Goal: Task Accomplishment & Management: Complete application form

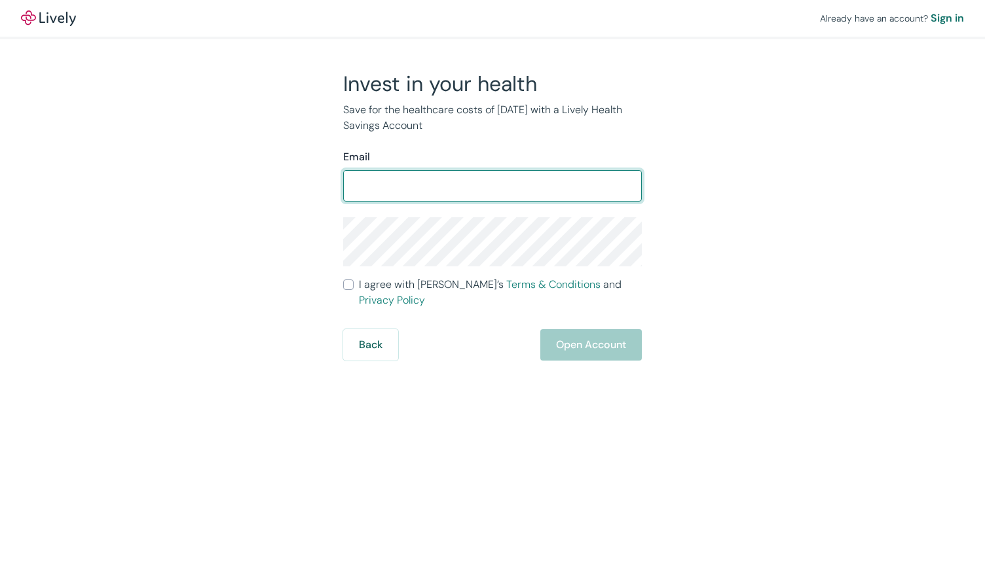
click at [411, 177] on input "Email" at bounding box center [492, 186] width 299 height 26
type input "T"
type input "[EMAIL_ADDRESS][DOMAIN_NAME]"
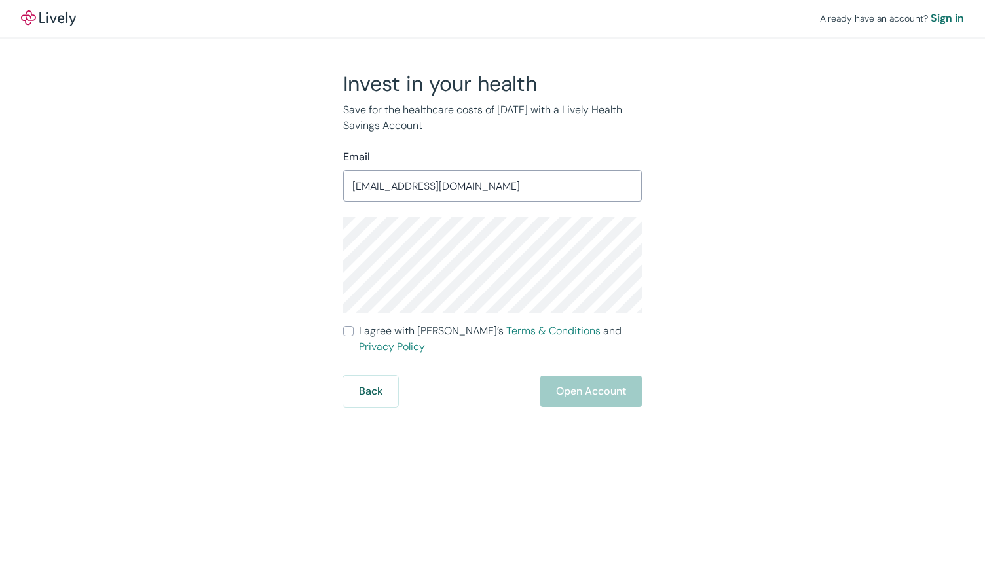
drag, startPoint x: 348, startPoint y: 331, endPoint x: 371, endPoint y: 333, distance: 22.3
click at [350, 331] on input "I agree with Lively’s Terms & Conditions and Privacy Policy" at bounding box center [348, 331] width 10 height 10
checkbox input "true"
click at [598, 376] on button "Open Account" at bounding box center [590, 391] width 101 height 31
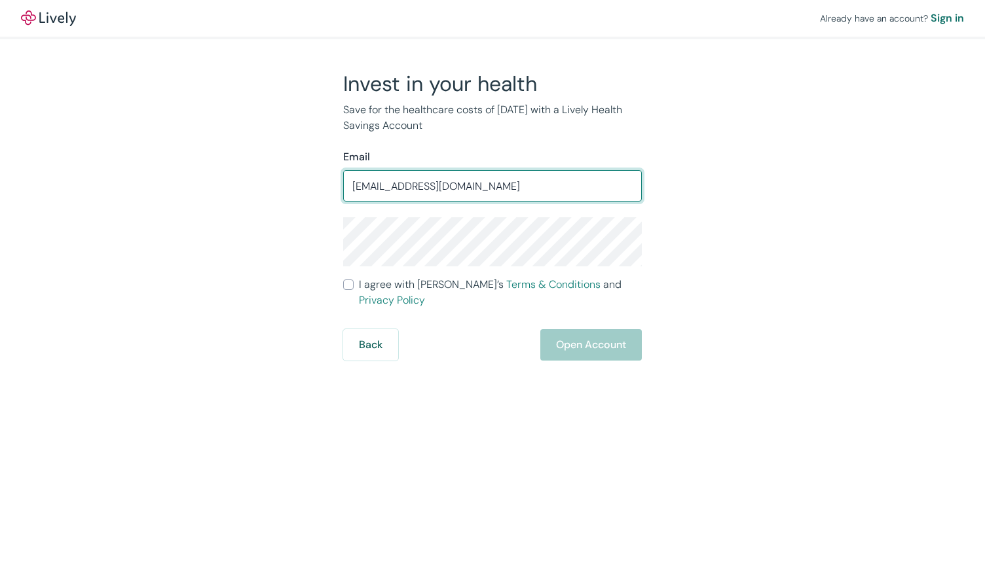
type input "[EMAIL_ADDRESS][DOMAIN_NAME]"
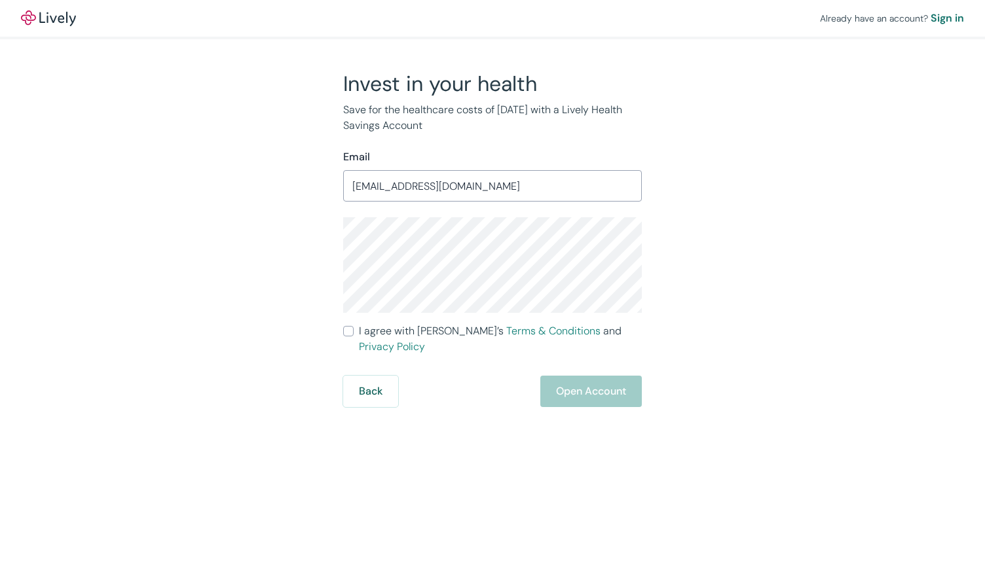
click at [349, 331] on input "I agree with Lively’s Terms & Conditions and Privacy Policy" at bounding box center [348, 331] width 10 height 10
checkbox input "true"
click at [588, 376] on button "Open Account" at bounding box center [590, 391] width 101 height 31
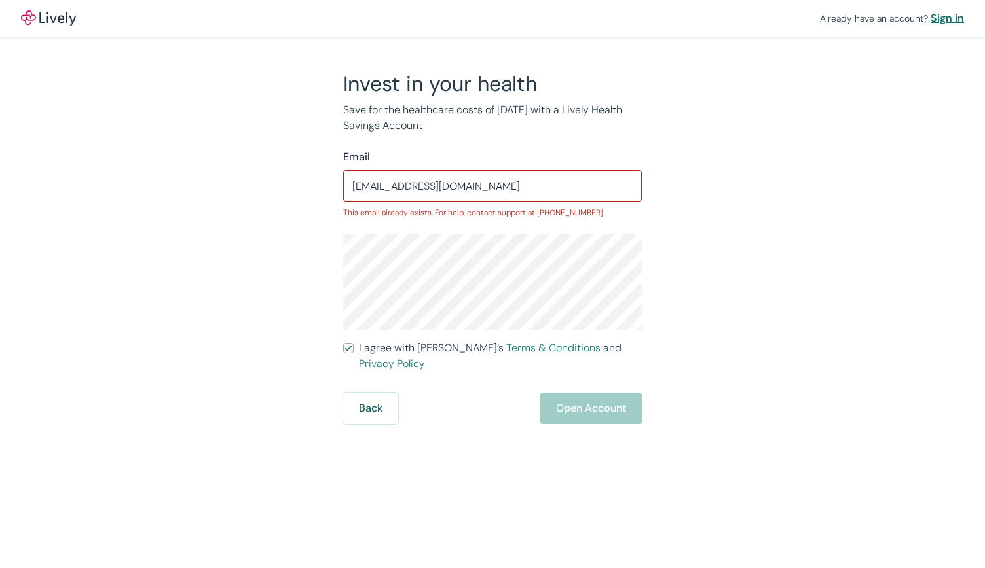
click at [943, 19] on div "Sign in" at bounding box center [946, 18] width 33 height 16
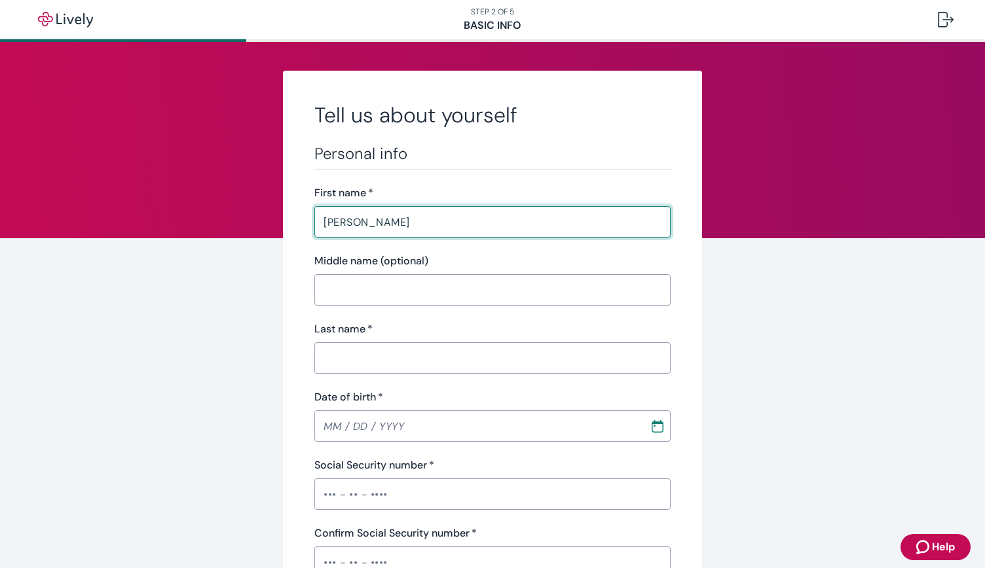
type input "Thomas"
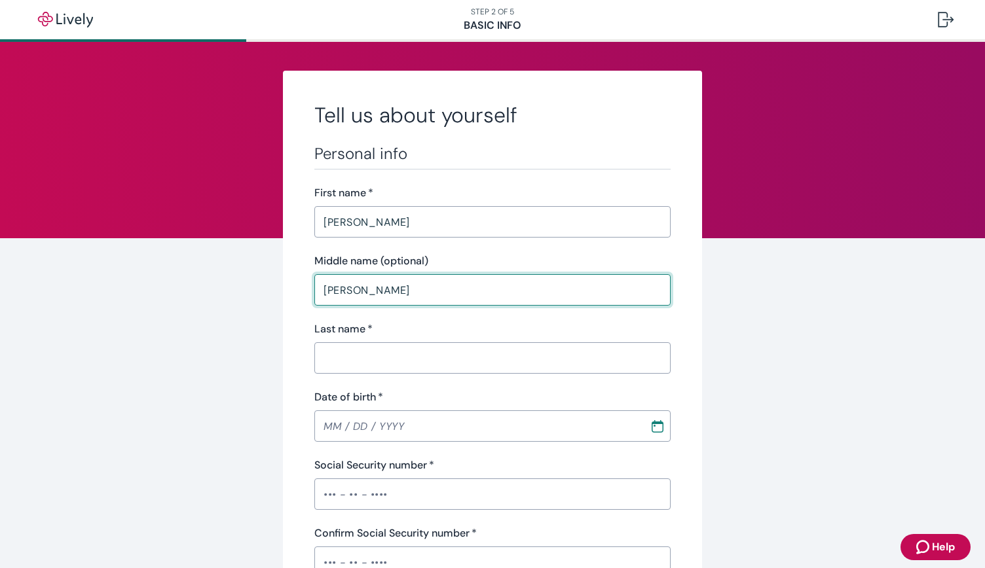
type input "Gary"
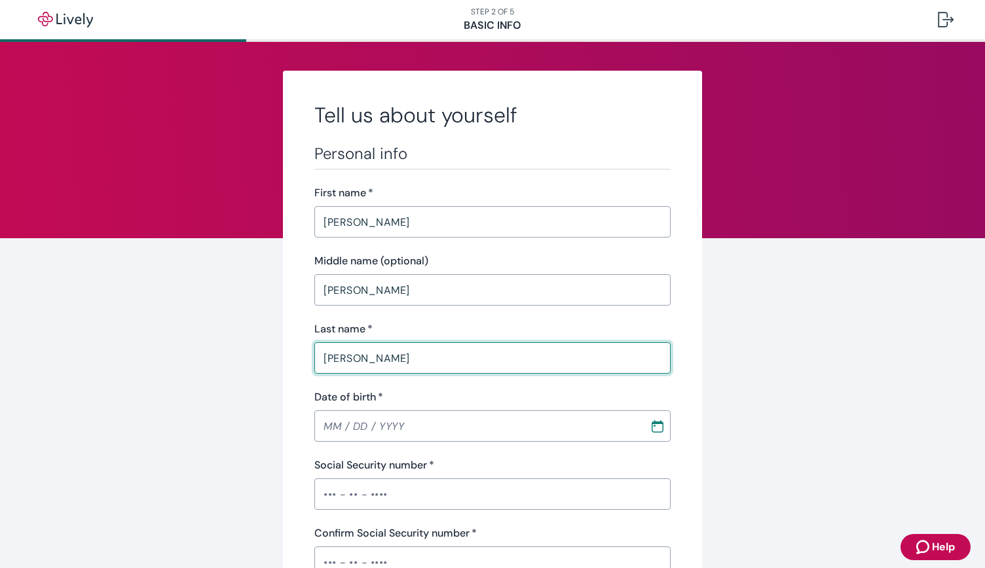
type input "Henderson"
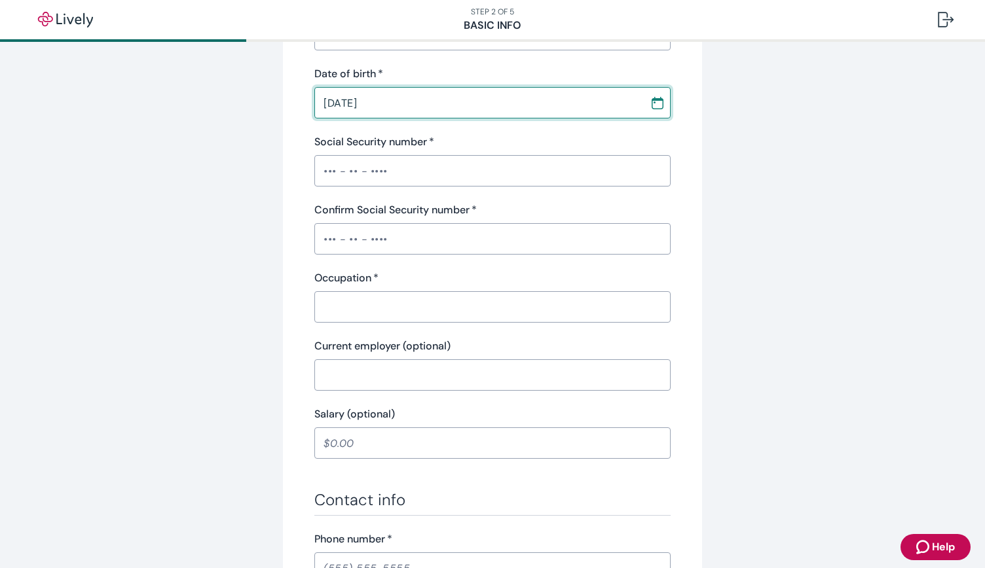
scroll to position [327, 0]
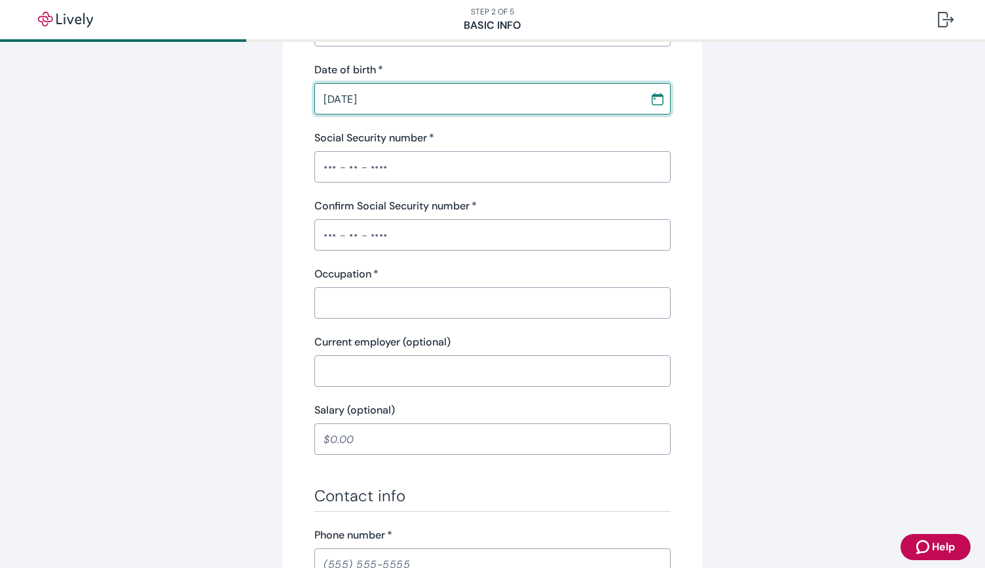
type input "01 / 03 / 1968"
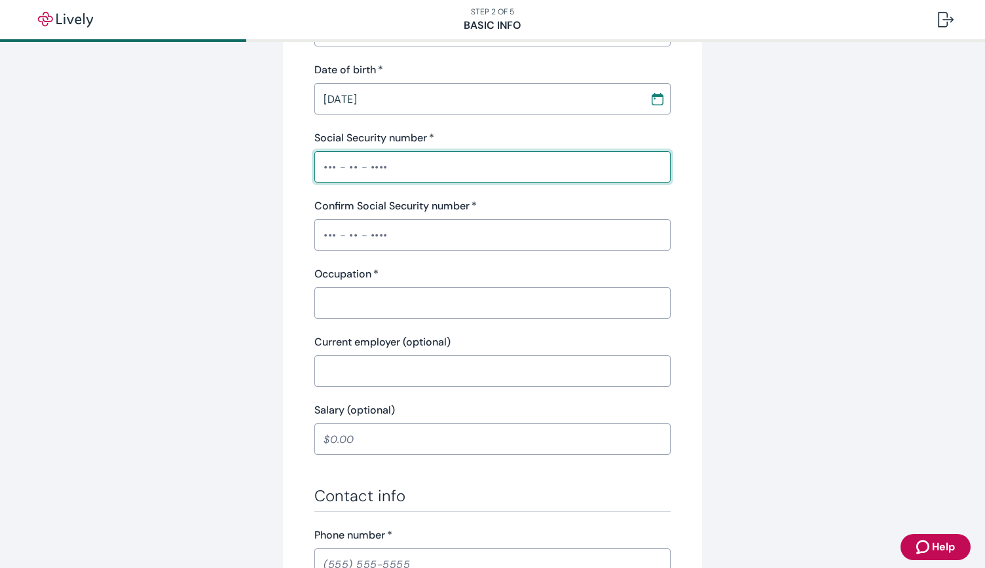
click at [395, 175] on input "Social Security number   *" at bounding box center [492, 167] width 356 height 26
type input "•"
type input "•••-••-9577"
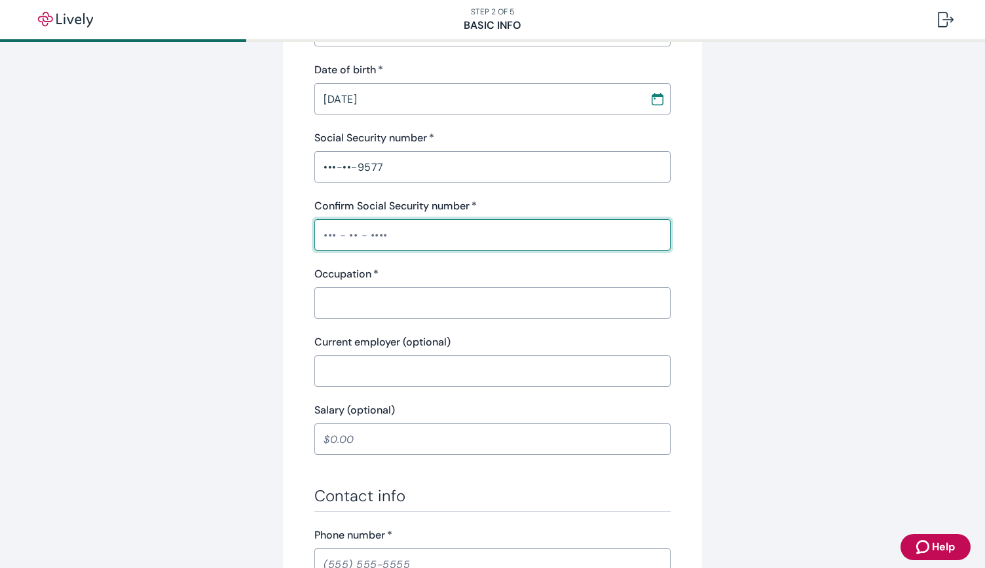
click at [322, 234] on input "Confirm Social Security number   *" at bounding box center [492, 235] width 356 height 26
type input "•••-••-9577"
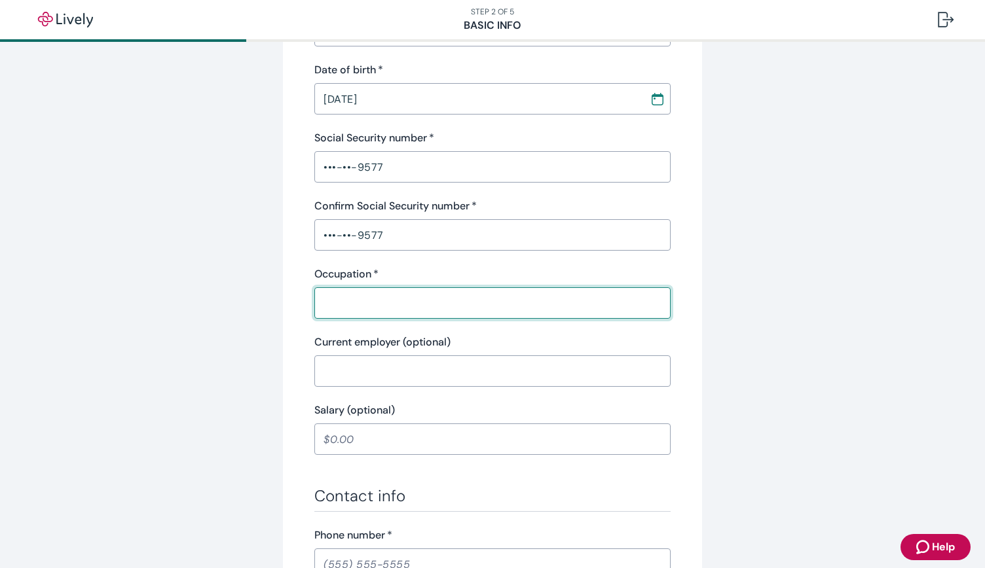
click at [335, 304] on input "Occupation   *" at bounding box center [492, 303] width 356 height 26
type input "r"
type input "REALTOR"
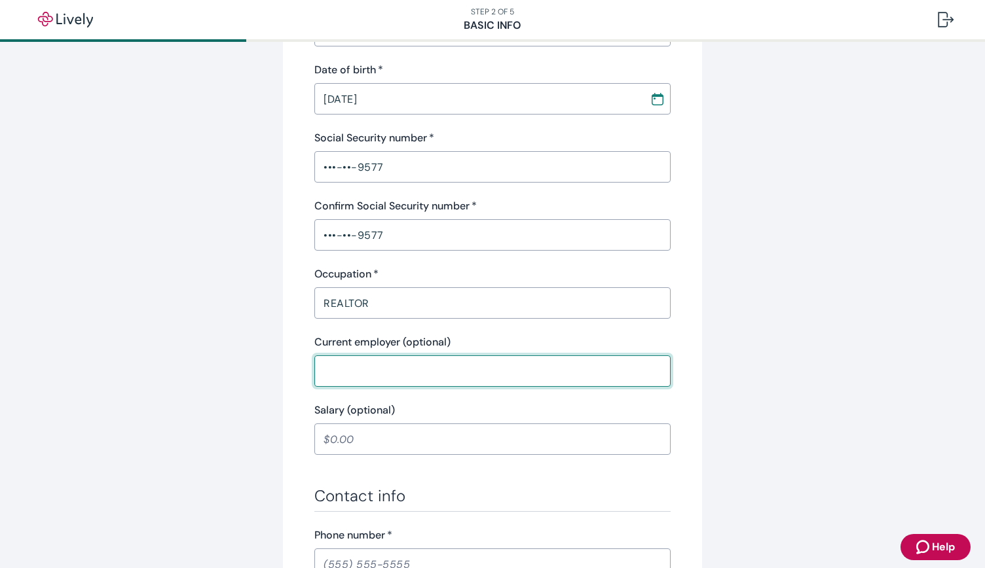
click at [402, 366] on input "Current employer (optional)" at bounding box center [492, 371] width 356 height 26
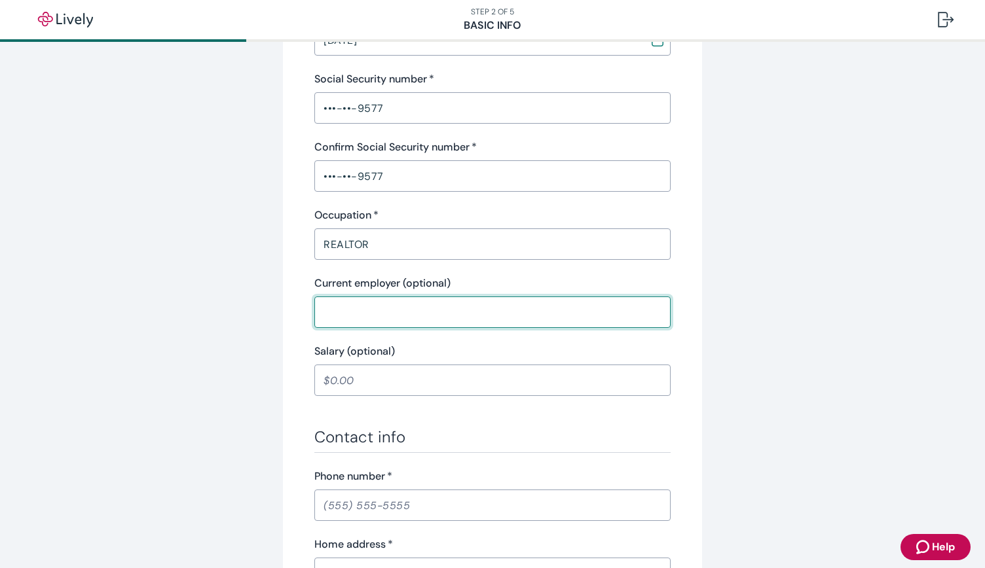
scroll to position [458, 0]
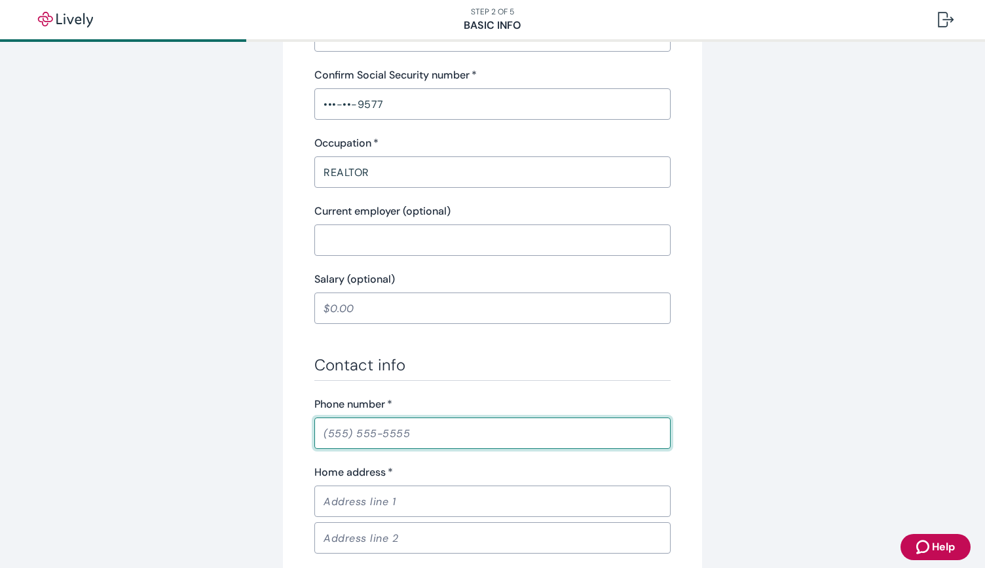
click at [410, 433] on input "Phone number   *" at bounding box center [492, 433] width 356 height 26
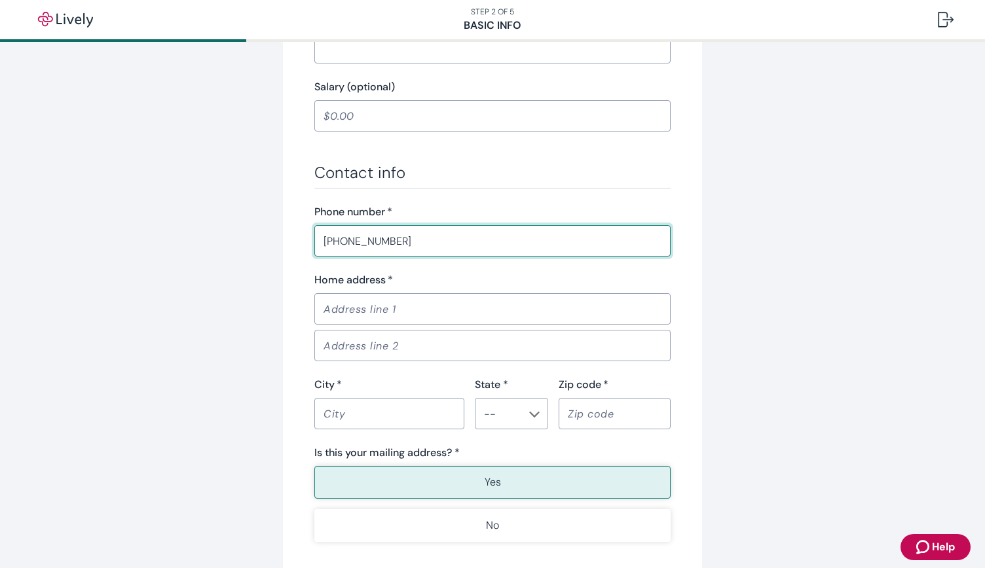
scroll to position [655, 0]
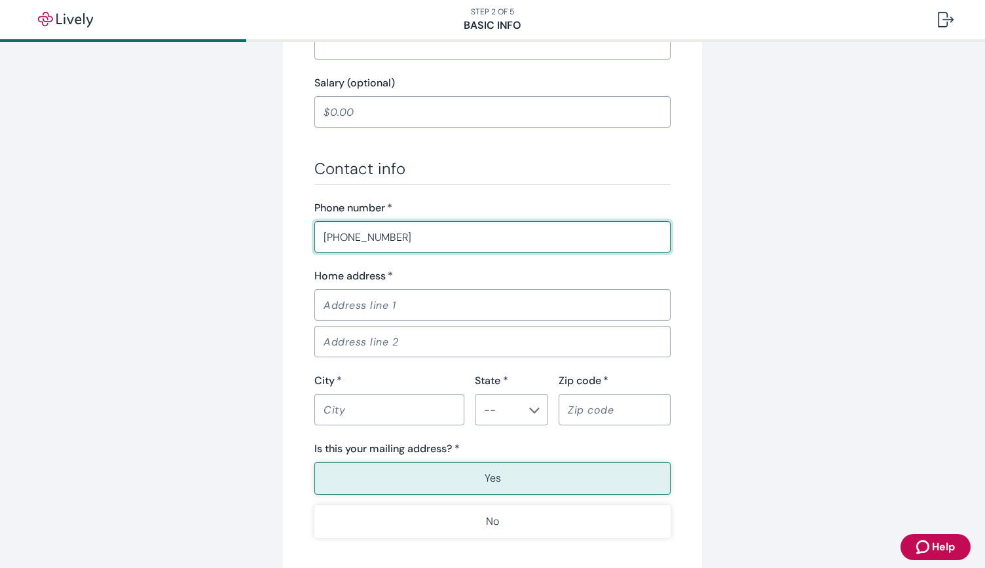
type input "(843) 442-7422"
click at [377, 307] on input "Home address   *" at bounding box center [492, 305] width 356 height 26
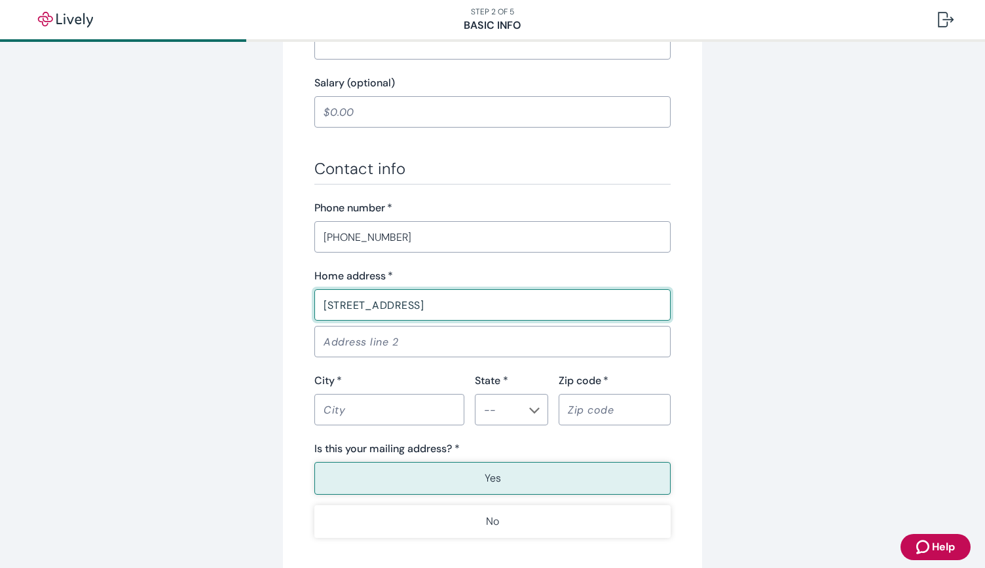
type input "117 MOORLYN LANE"
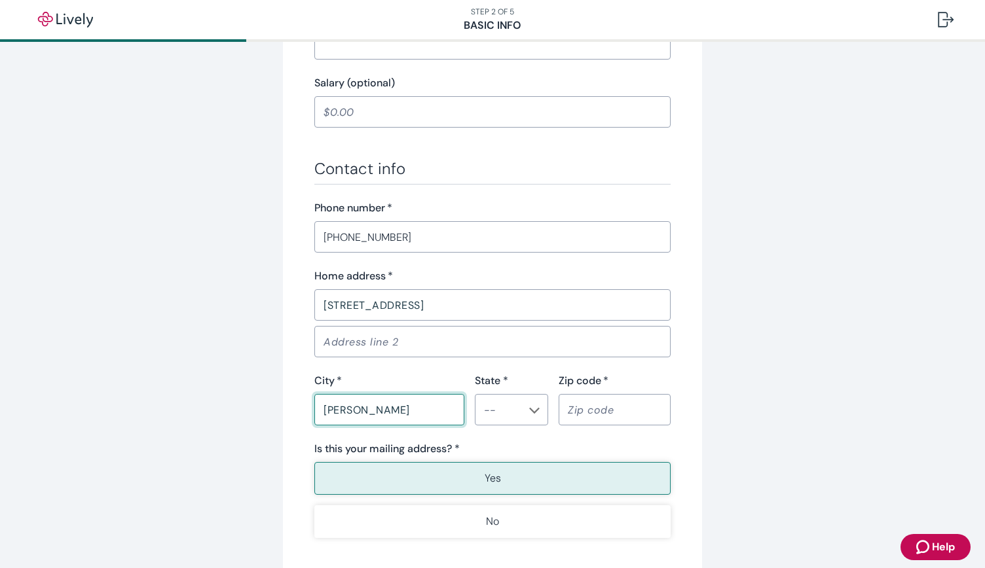
type input "GREER"
type input "SC"
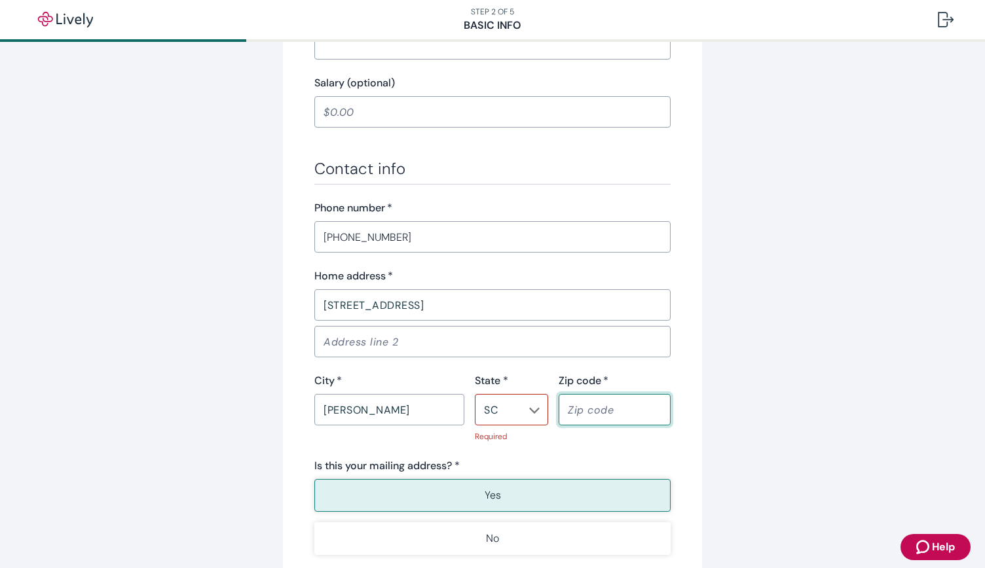
click at [571, 404] on input "Zip code   *" at bounding box center [614, 410] width 112 height 26
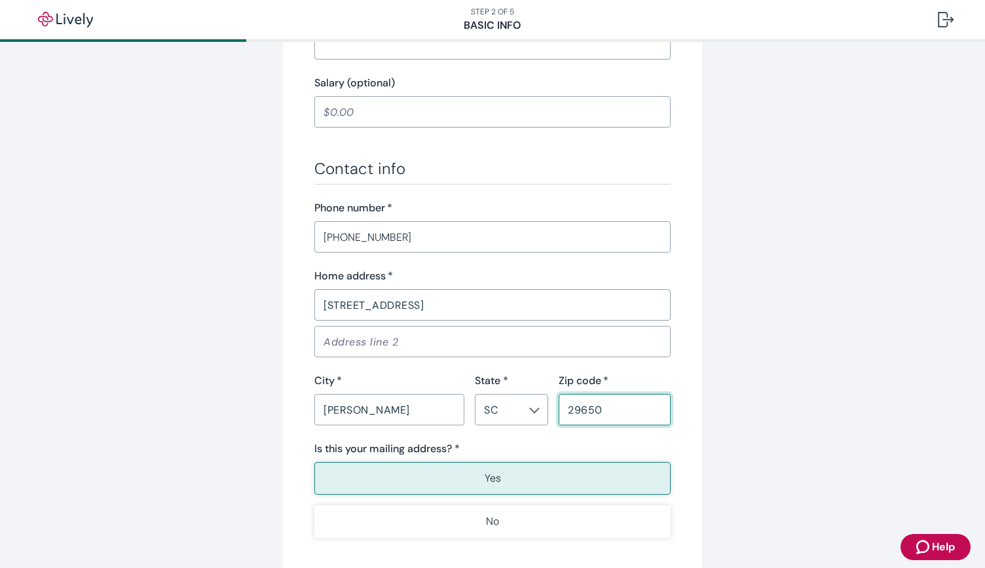
scroll to position [786, 0]
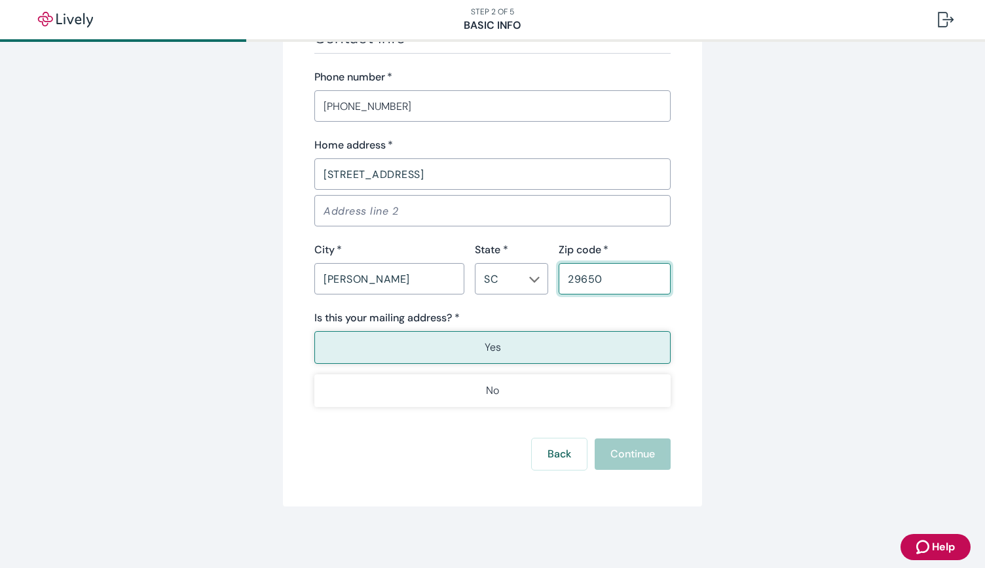
type input "29650"
click at [618, 448] on div "Back Continue" at bounding box center [492, 454] width 356 height 31
click at [618, 448] on button "Continue" at bounding box center [632, 454] width 76 height 31
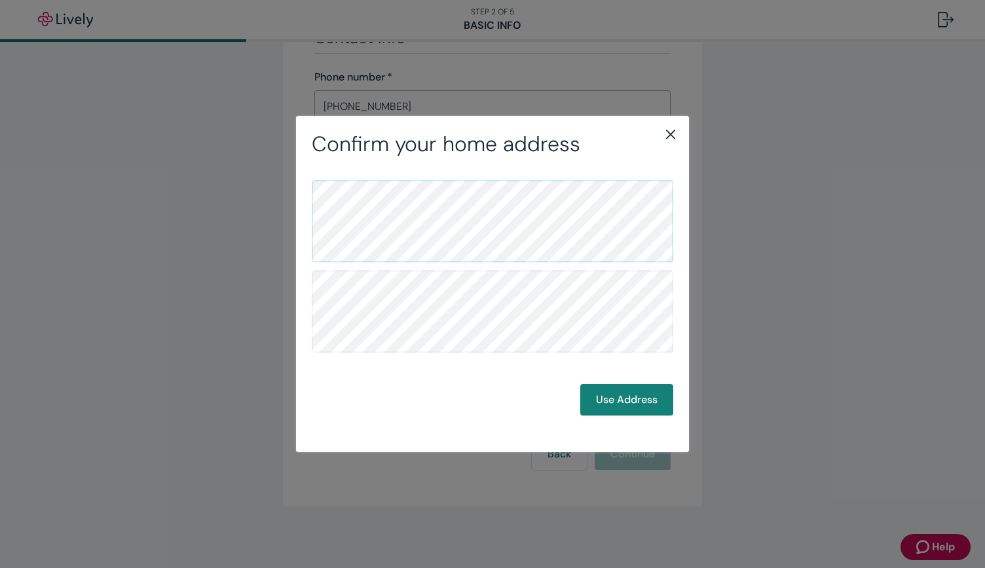
click at [667, 129] on icon "close" at bounding box center [670, 134] width 16 height 16
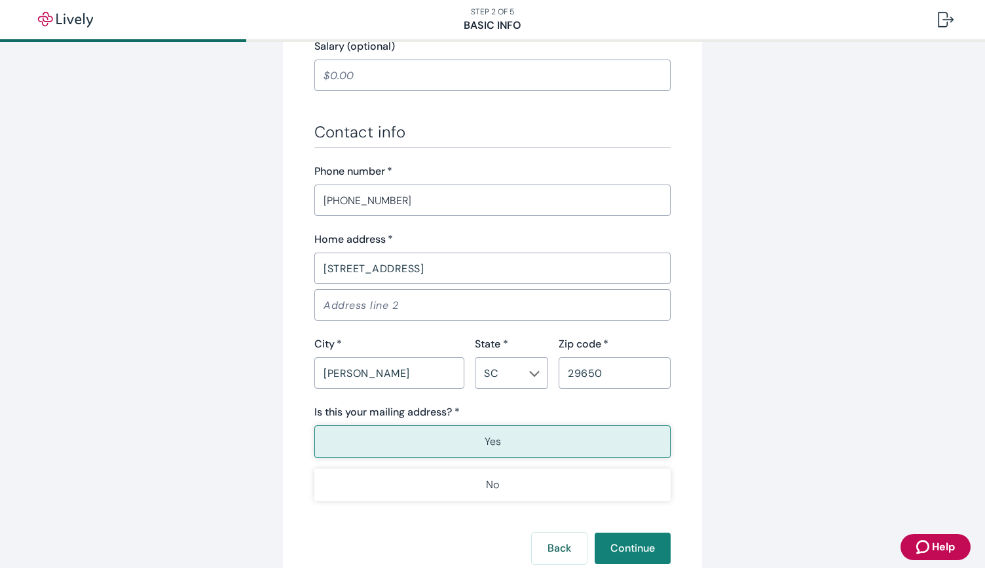
scroll to position [720, 0]
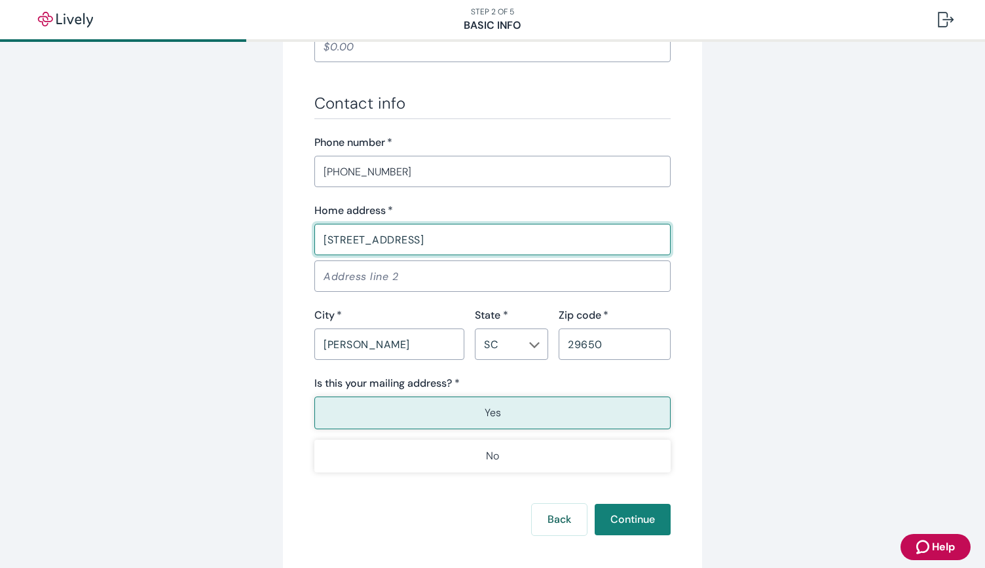
click at [467, 240] on input "117 MOORLYN LANE" at bounding box center [492, 240] width 356 height 26
type input "1"
type input "43 bOBCAT tRAIL"
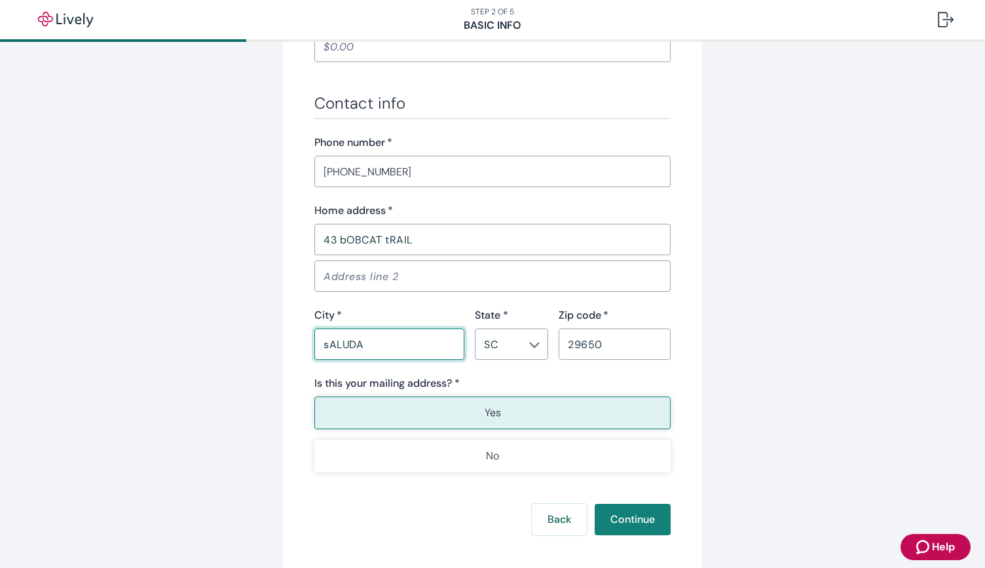
type input "sALUDA"
type input "NC"
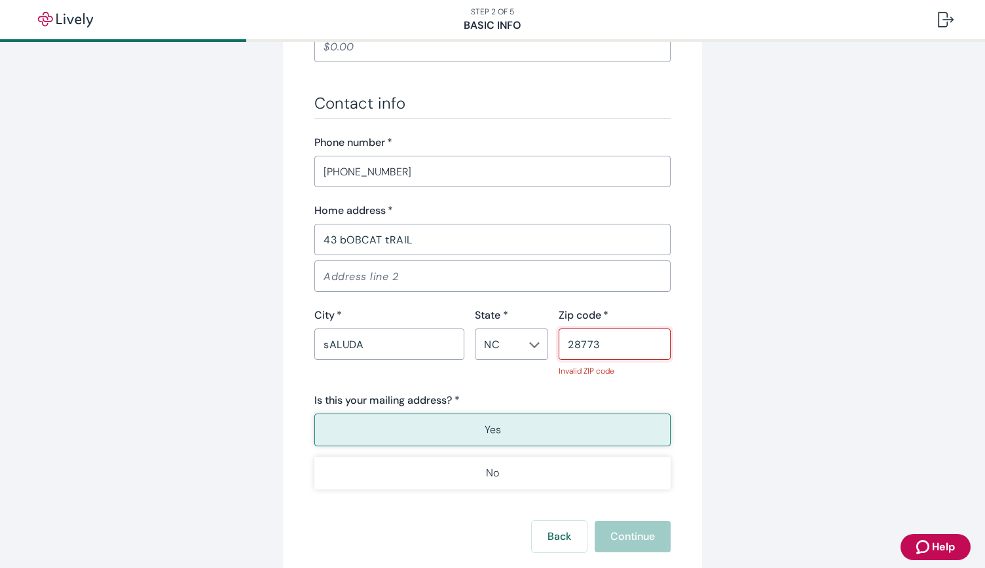
type input "28773"
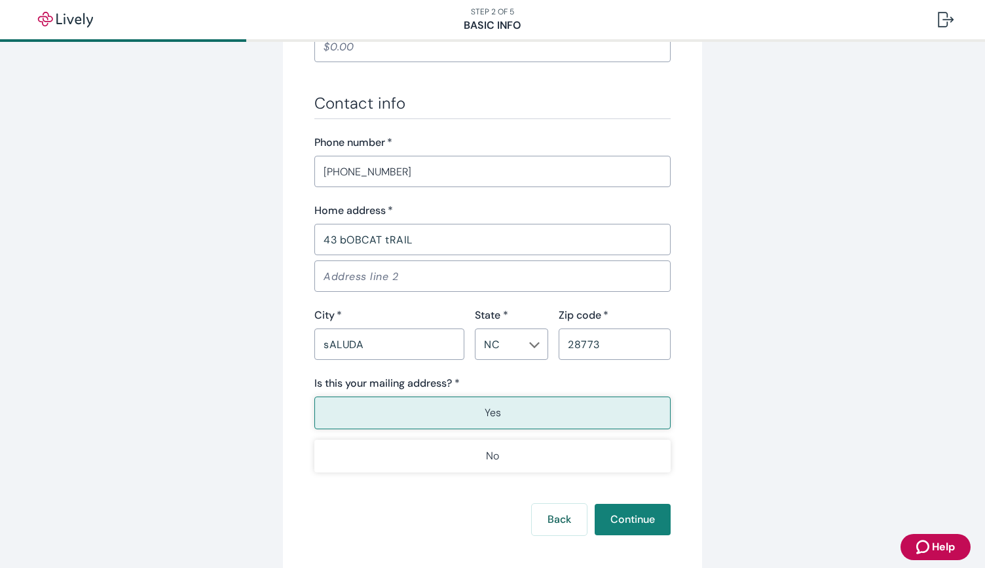
type button "true"
click at [488, 407] on p "Yes" at bounding box center [492, 413] width 16 height 16
click at [632, 513] on button "Continue" at bounding box center [632, 519] width 76 height 31
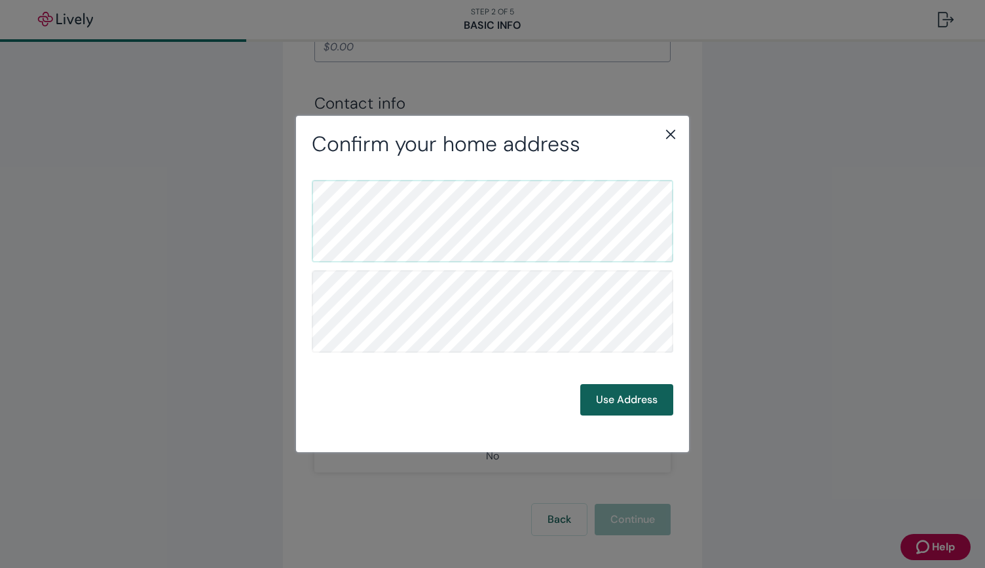
click at [622, 404] on button "Use Address" at bounding box center [626, 399] width 93 height 31
drag, startPoint x: 621, startPoint y: 401, endPoint x: 627, endPoint y: 396, distance: 8.4
click at [622, 401] on button "Use Address" at bounding box center [626, 399] width 93 height 31
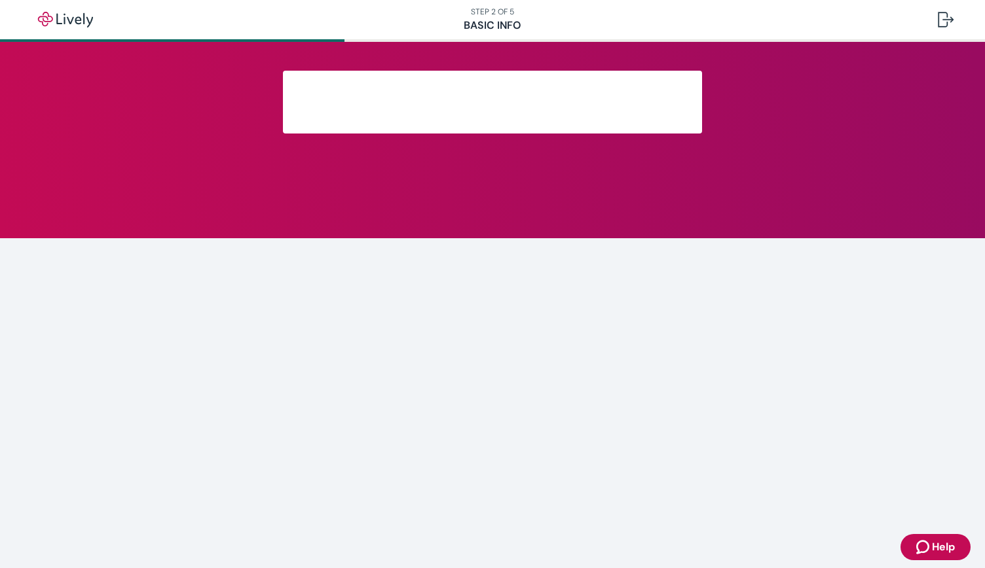
scroll to position [174, 0]
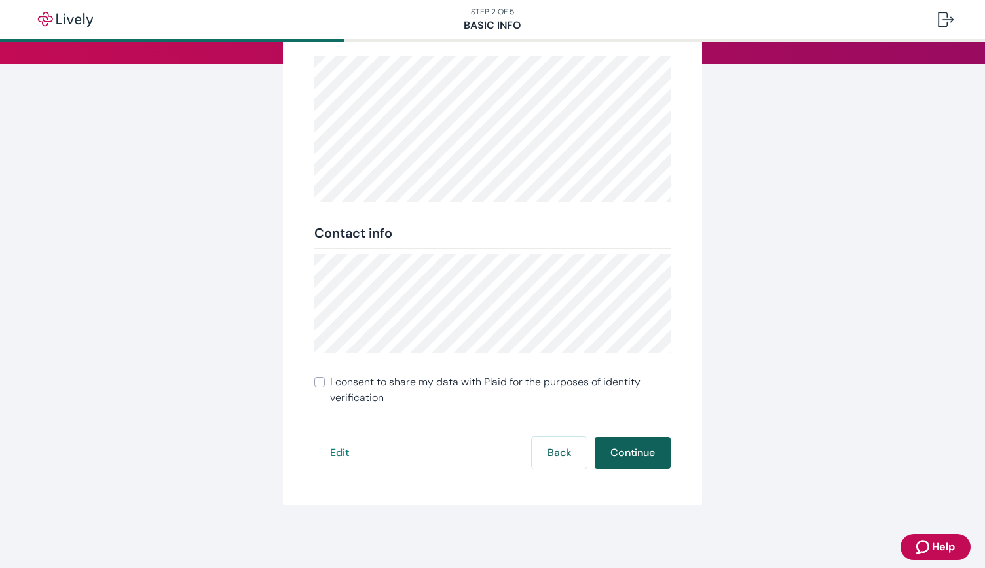
click at [625, 451] on button "Continue" at bounding box center [632, 452] width 76 height 31
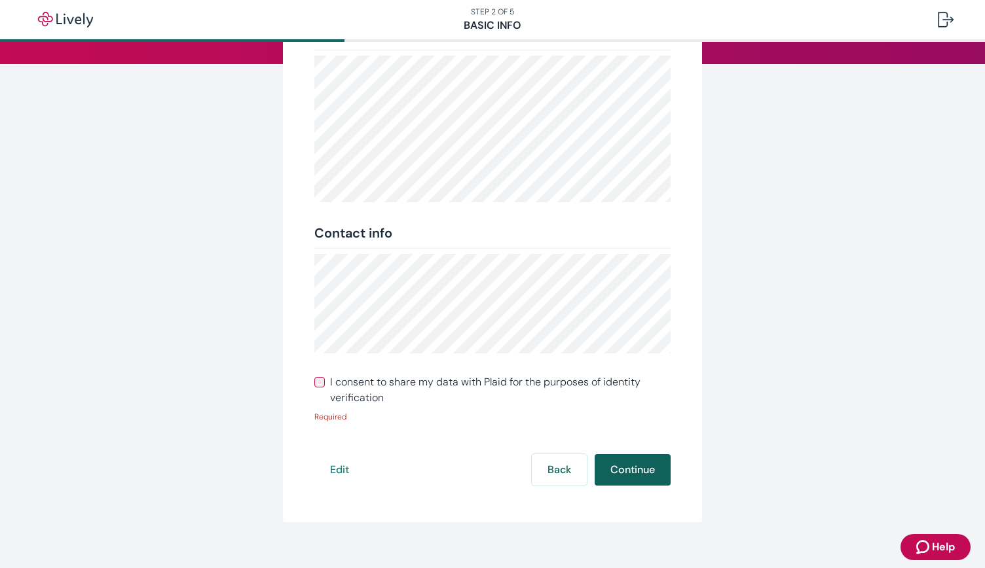
click at [633, 472] on button "Continue" at bounding box center [632, 469] width 76 height 31
click at [314, 381] on input "I consent to share my data with Plaid for the purposes of identity verification" at bounding box center [319, 382] width 10 height 10
checkbox input "true"
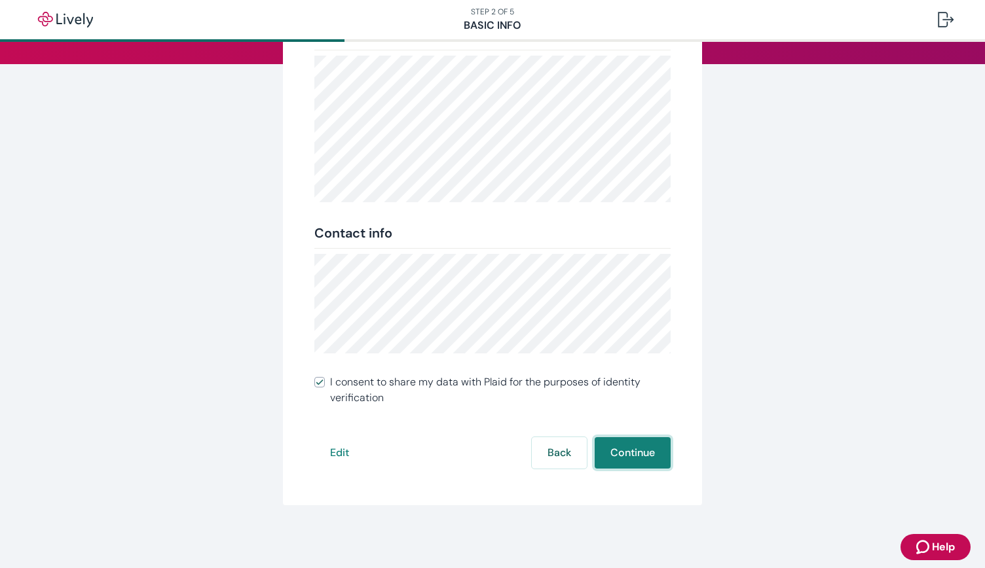
click at [615, 450] on button "Continue" at bounding box center [632, 452] width 76 height 31
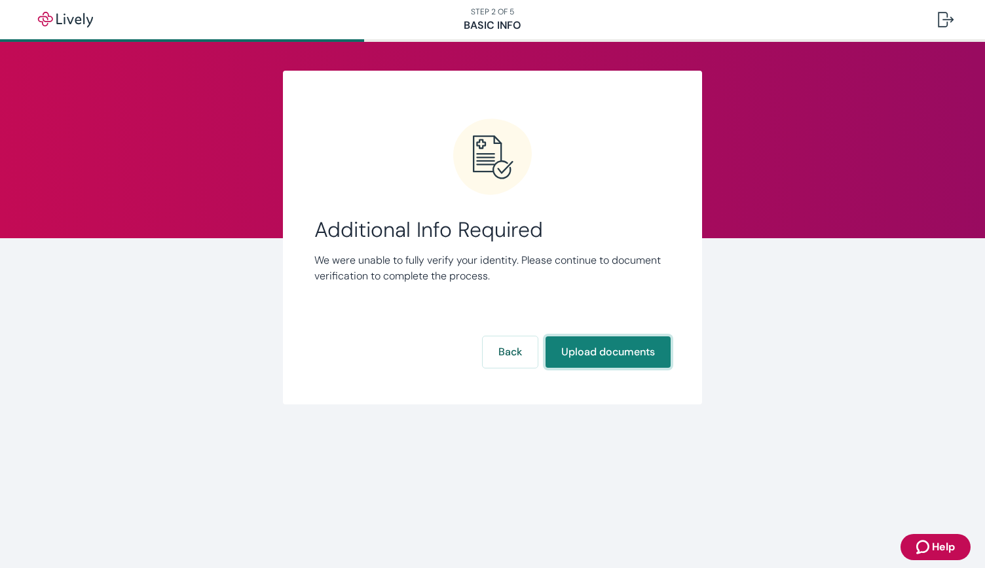
click at [617, 350] on button "Upload documents" at bounding box center [607, 351] width 125 height 31
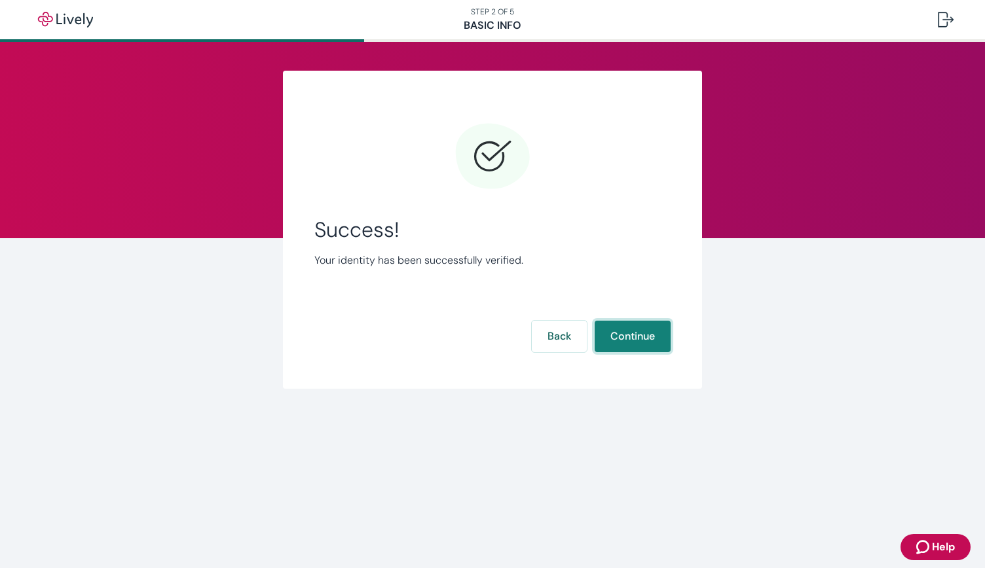
click at [628, 333] on button "Continue" at bounding box center [632, 336] width 76 height 31
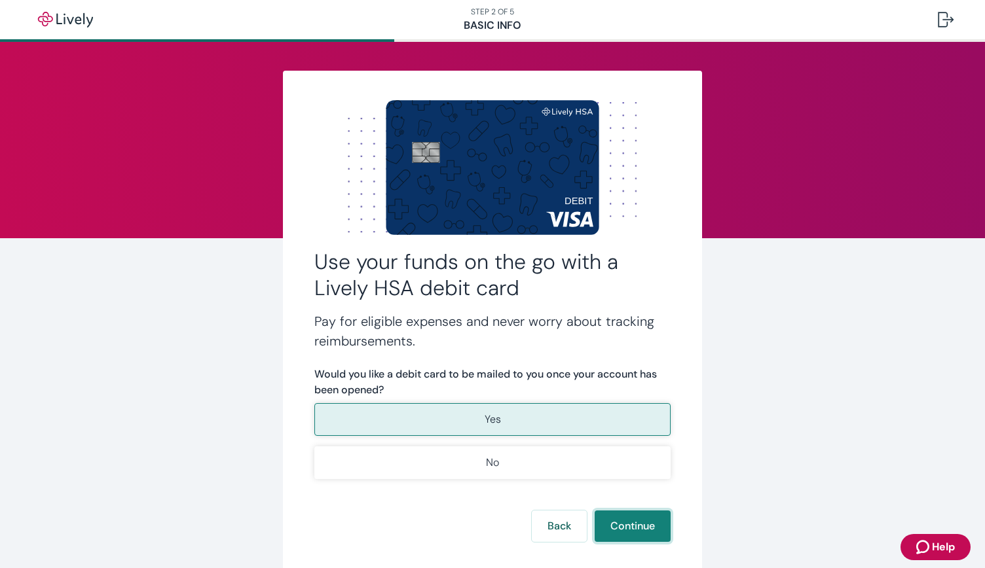
click at [634, 523] on button "Continue" at bounding box center [632, 526] width 76 height 31
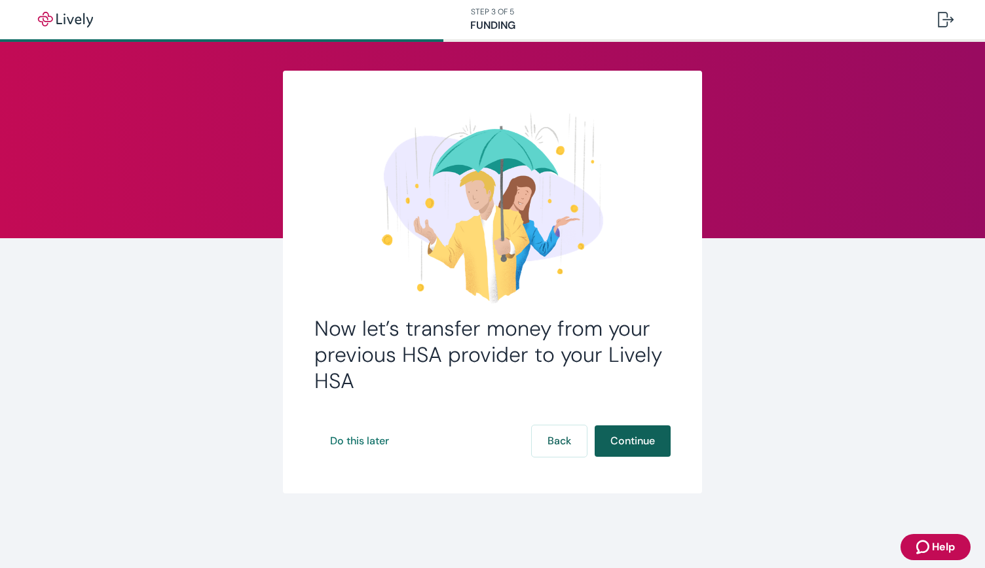
click at [615, 438] on button "Continue" at bounding box center [632, 441] width 76 height 31
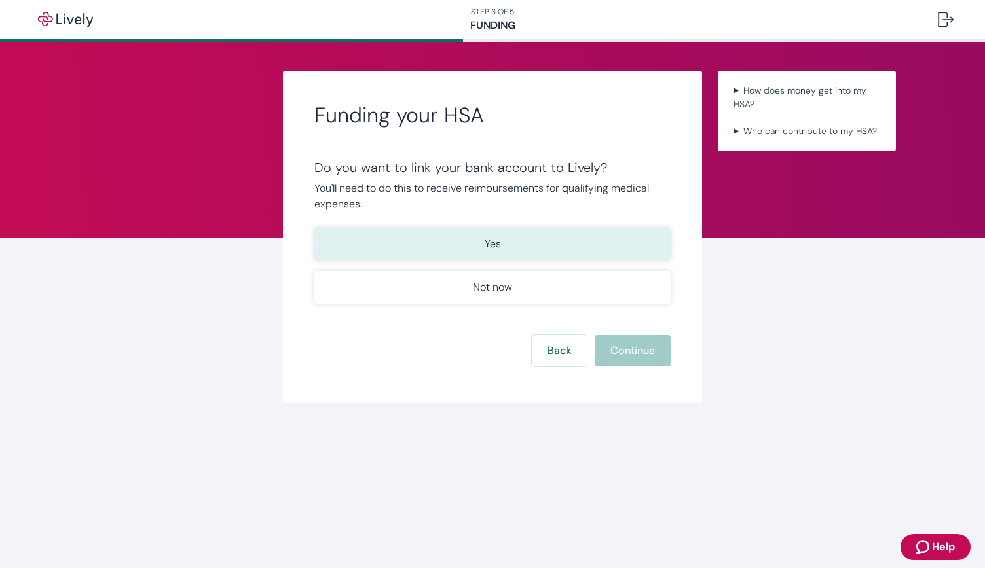
click at [512, 248] on button "Yes" at bounding box center [492, 244] width 356 height 33
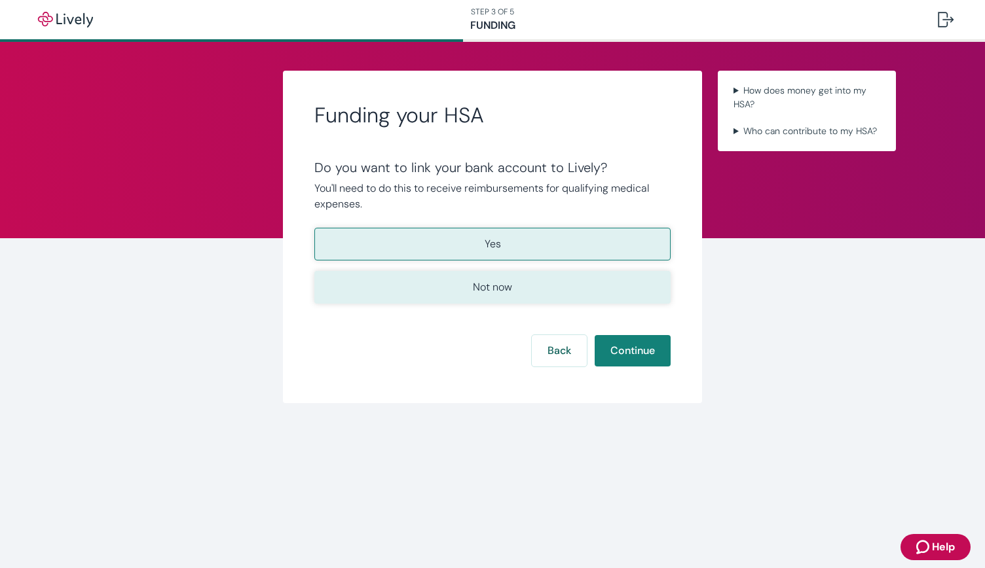
click at [537, 295] on button "Not now" at bounding box center [492, 287] width 356 height 33
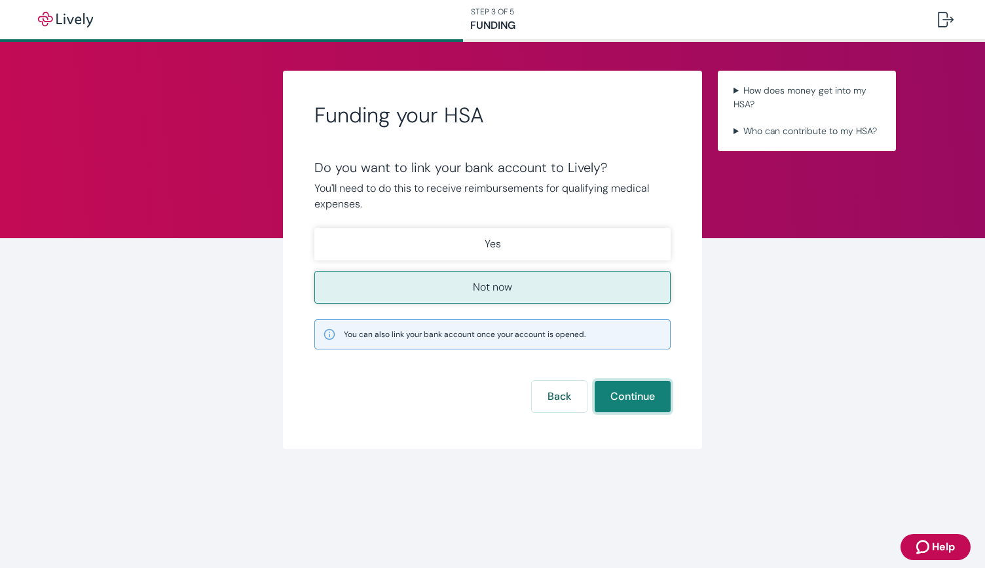
click at [638, 397] on button "Continue" at bounding box center [632, 396] width 76 height 31
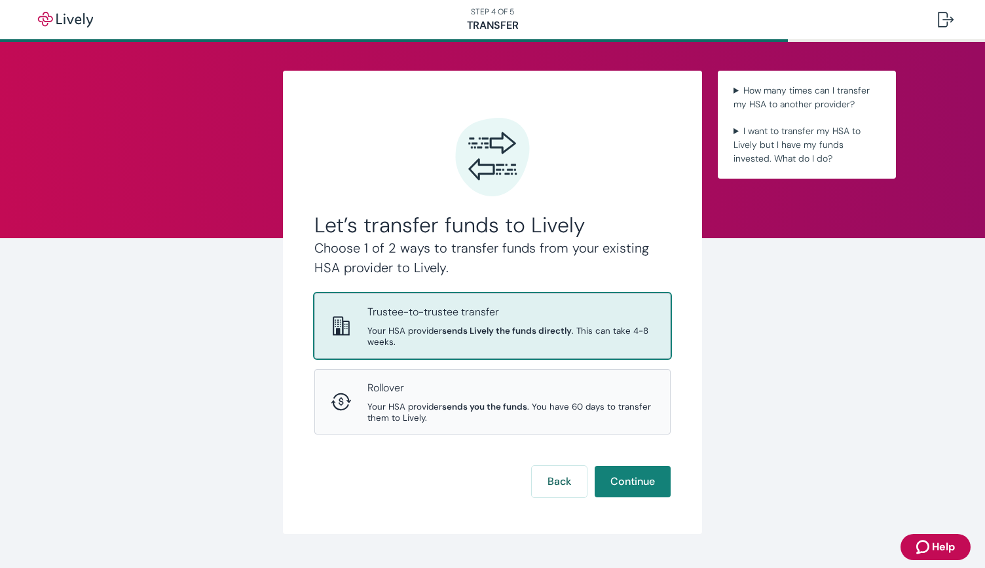
click at [524, 310] on p "Trustee-to-trustee transfer" at bounding box center [510, 312] width 287 height 16
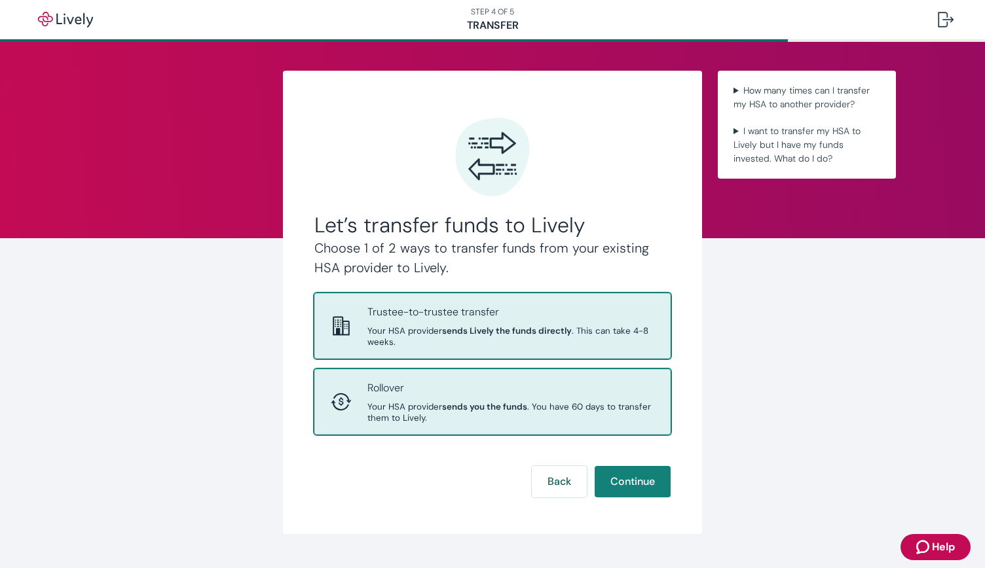
click at [507, 391] on p "Rollover" at bounding box center [510, 388] width 287 height 16
click at [558, 338] on span "Your HSA provider sends Lively the funds directly . This can take 4-8 weeks." at bounding box center [510, 336] width 287 height 22
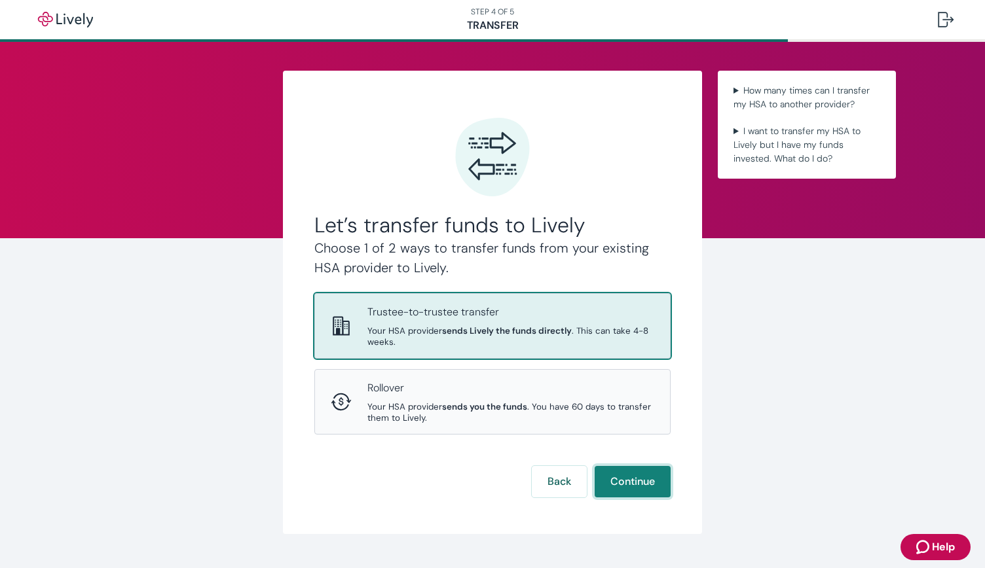
click at [614, 480] on button "Continue" at bounding box center [632, 481] width 76 height 31
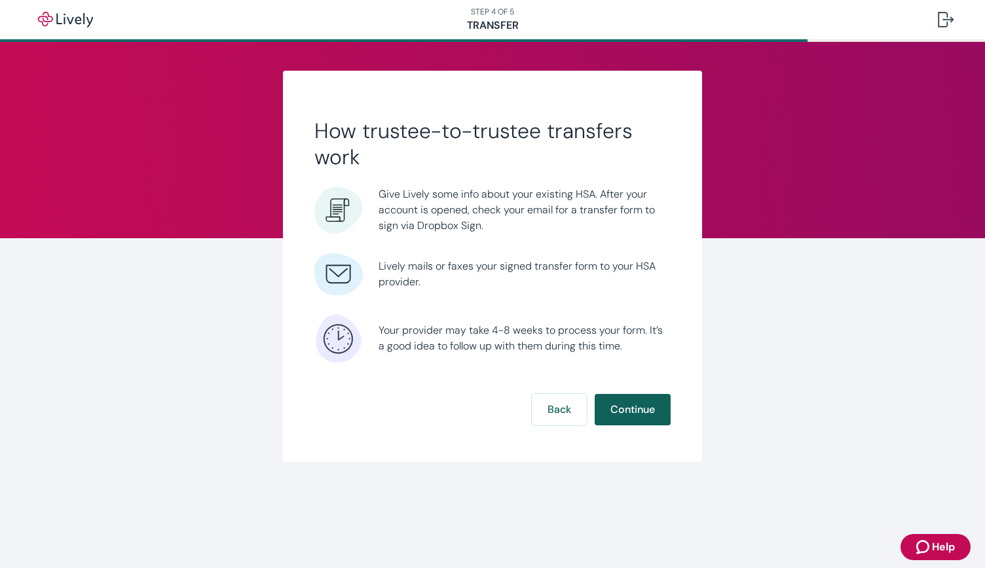
click at [626, 414] on button "Continue" at bounding box center [632, 409] width 76 height 31
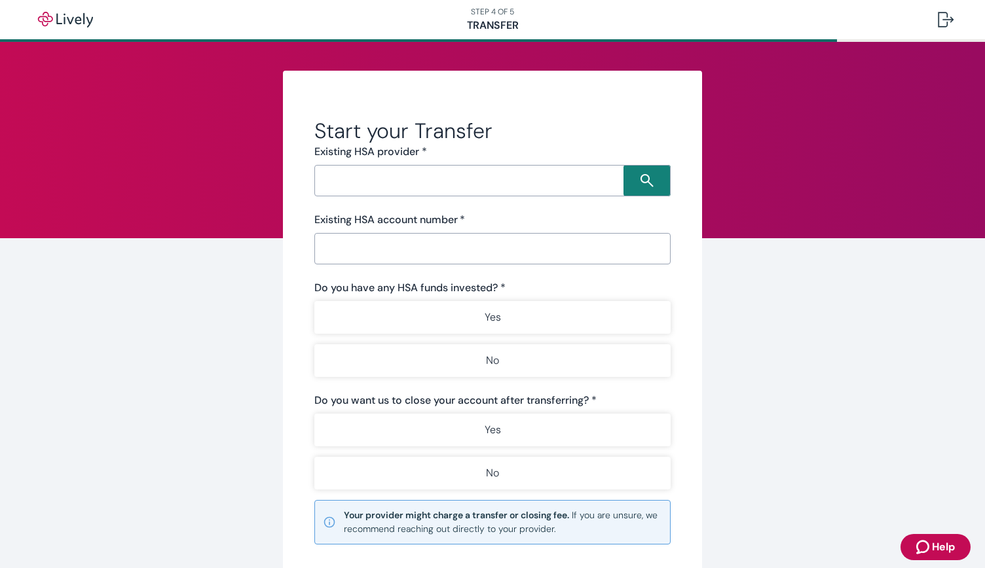
click at [350, 181] on input "Search input" at bounding box center [470, 181] width 305 height 18
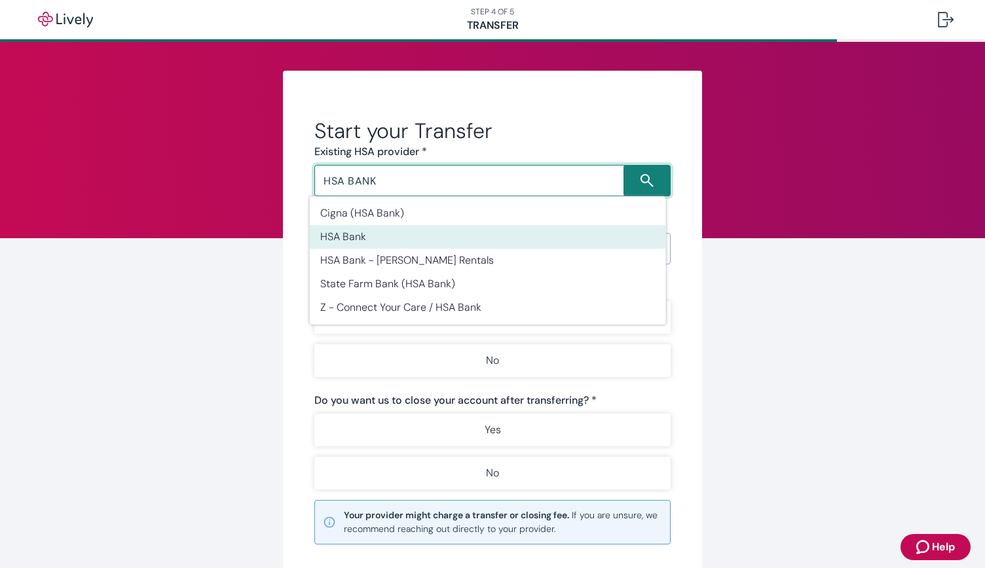
click at [361, 228] on li "HSA Bank" at bounding box center [488, 237] width 356 height 24
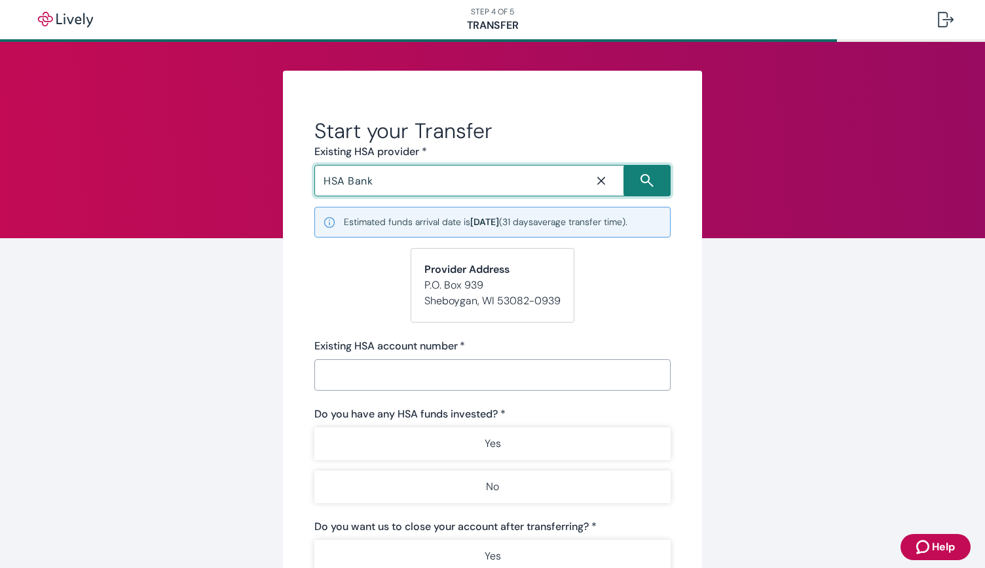
type input "HSA Bank"
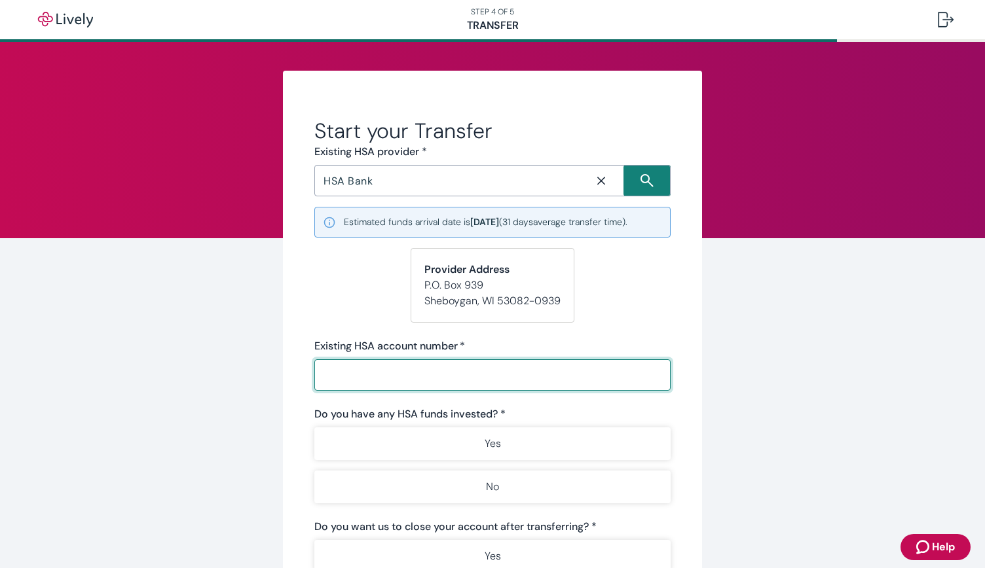
click at [352, 370] on input "Existing HSA account number   *" at bounding box center [492, 375] width 356 height 26
paste input "58132703"
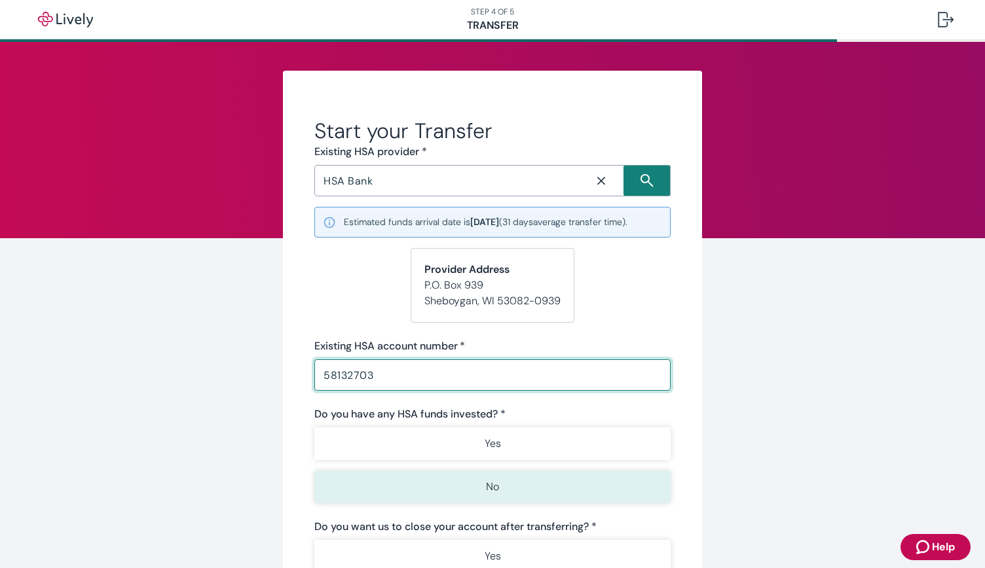
type input "58132703"
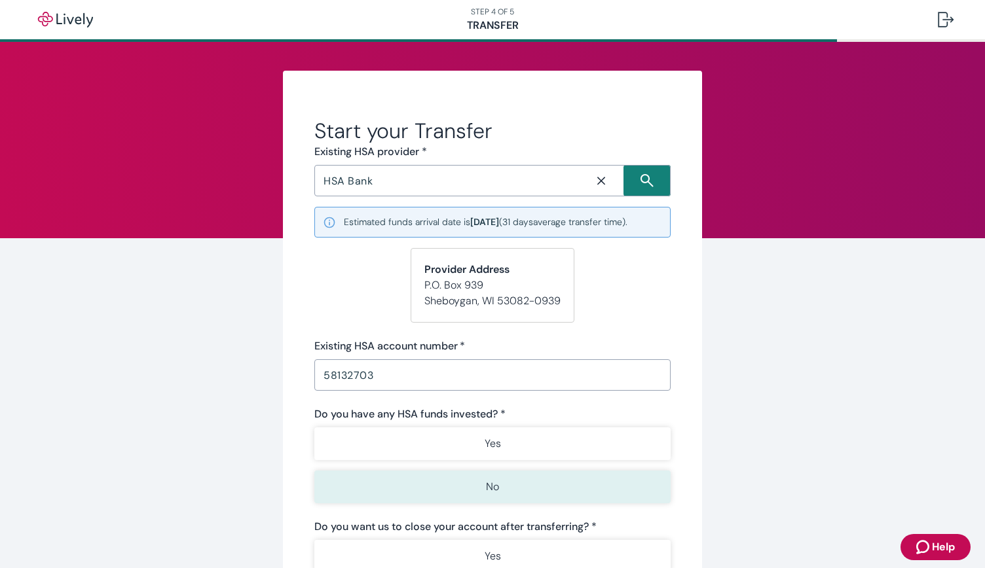
click at [442, 490] on button "No" at bounding box center [492, 487] width 356 height 33
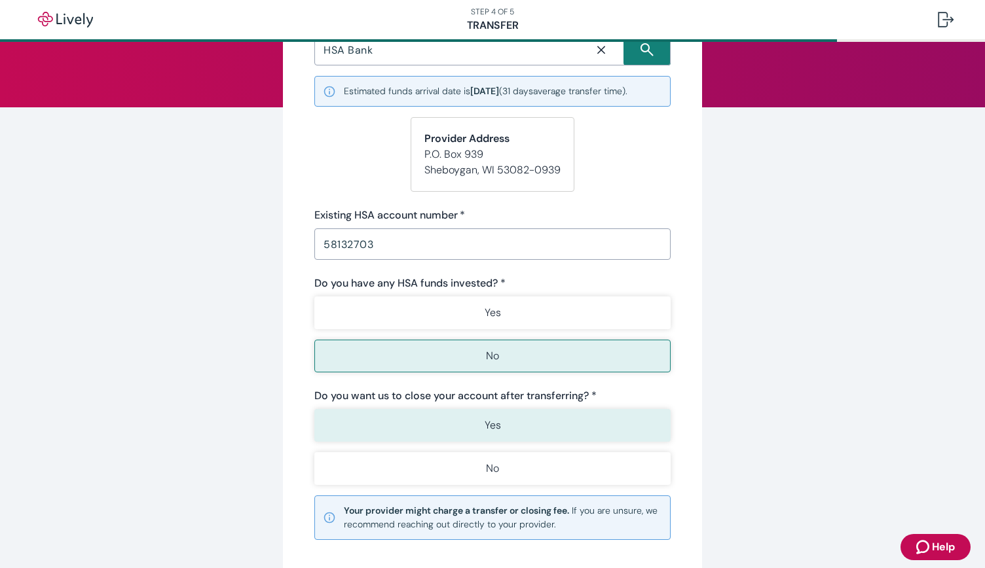
click at [535, 421] on button "Yes" at bounding box center [492, 425] width 356 height 33
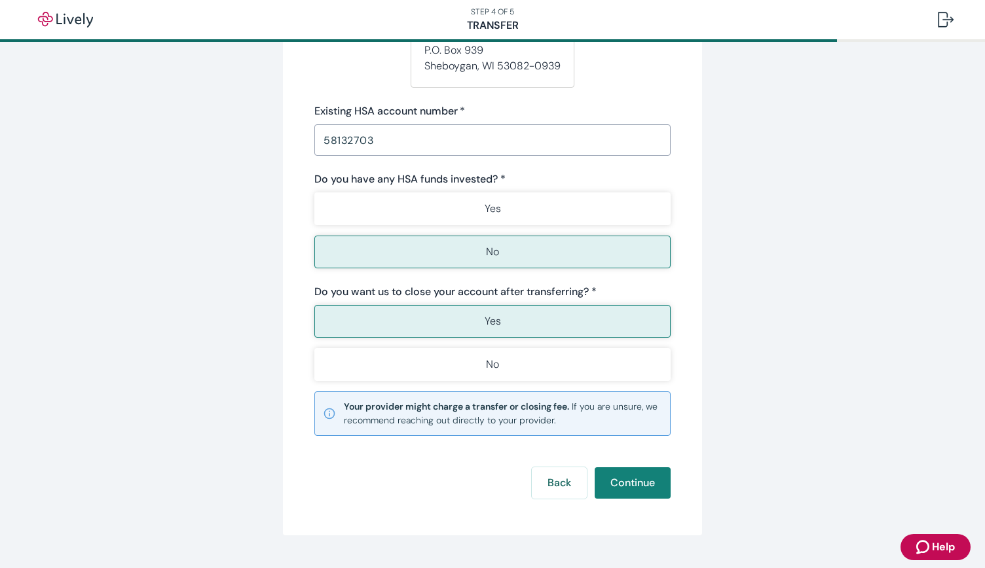
scroll to position [262, 0]
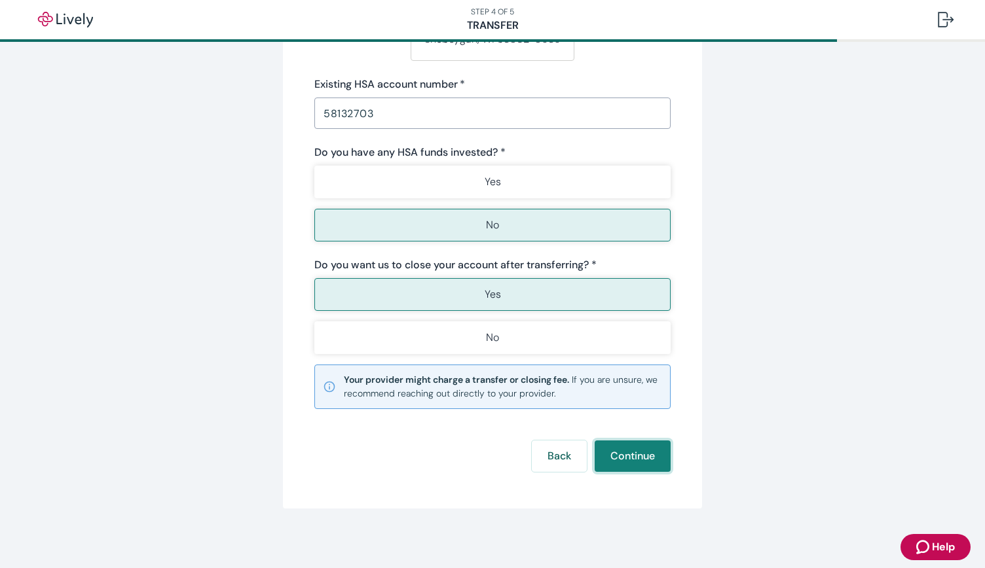
click at [636, 459] on button "Continue" at bounding box center [632, 456] width 76 height 31
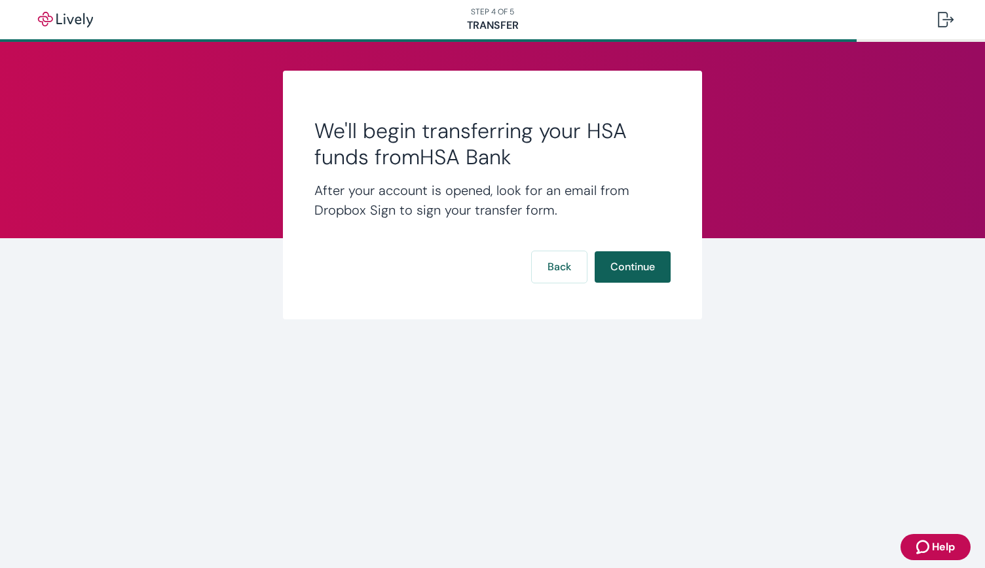
click at [634, 266] on button "Continue" at bounding box center [632, 266] width 76 height 31
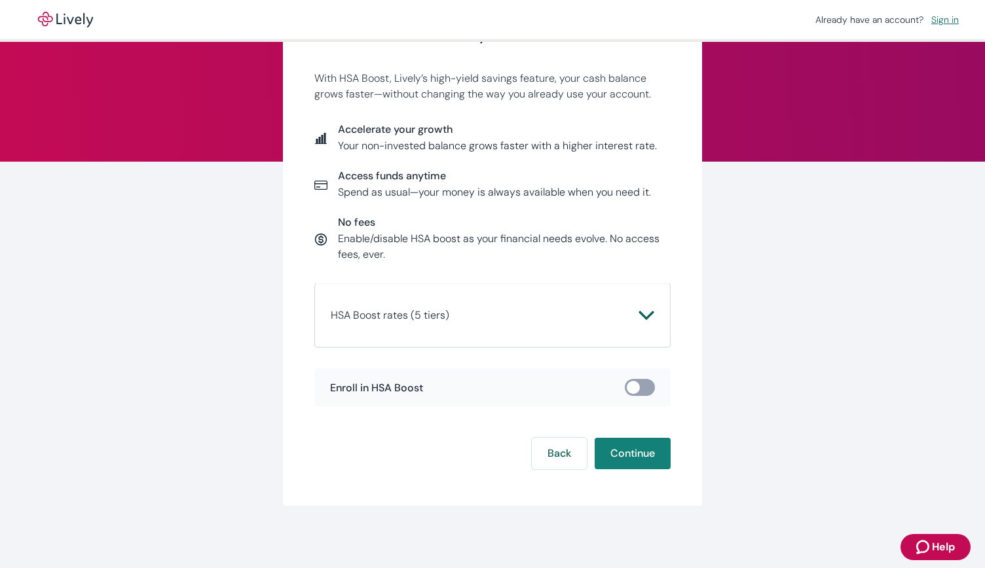
scroll to position [77, 0]
click at [639, 312] on icon "Chevron icon" at bounding box center [646, 315] width 16 height 16
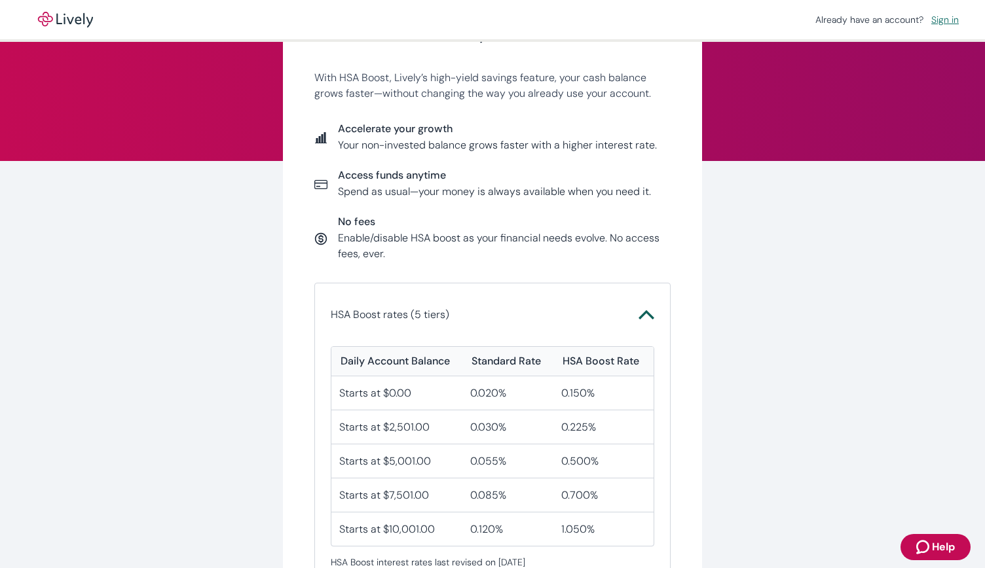
click at [639, 312] on icon "Chevron icon" at bounding box center [646, 315] width 16 height 16
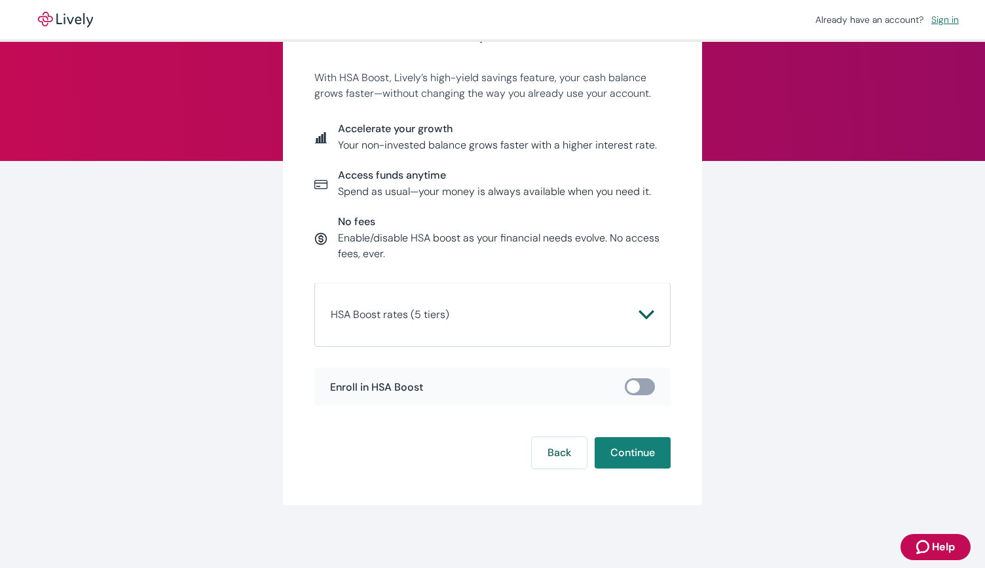
click at [631, 386] on input "checkbox" at bounding box center [632, 386] width 39 height 13
checkbox input "true"
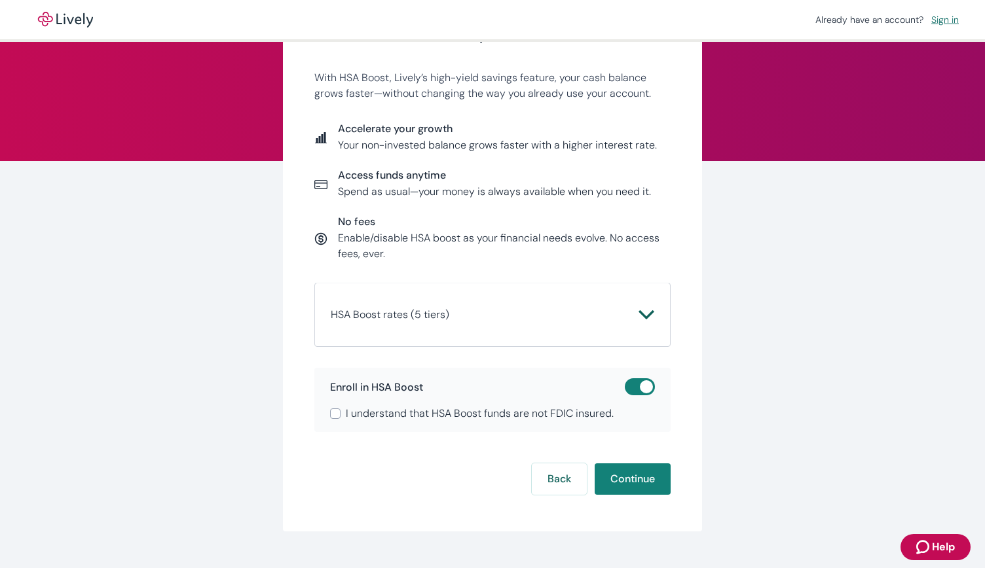
click at [330, 414] on input "I understand that HSA Boost funds are not FDIC insured." at bounding box center [335, 413] width 10 height 10
checkbox input "true"
click at [643, 319] on icon "Chevron icon" at bounding box center [646, 315] width 16 height 16
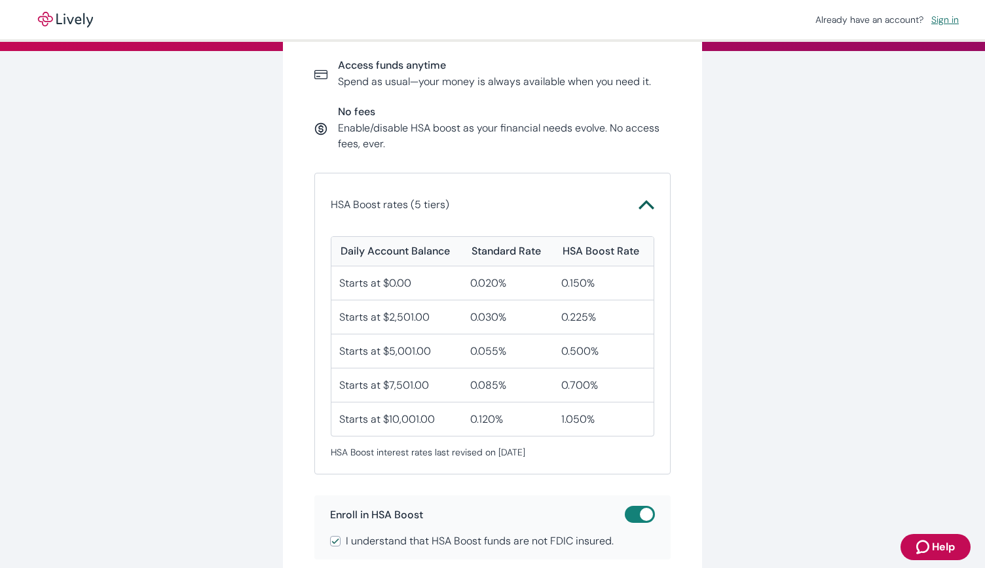
scroll to position [274, 0]
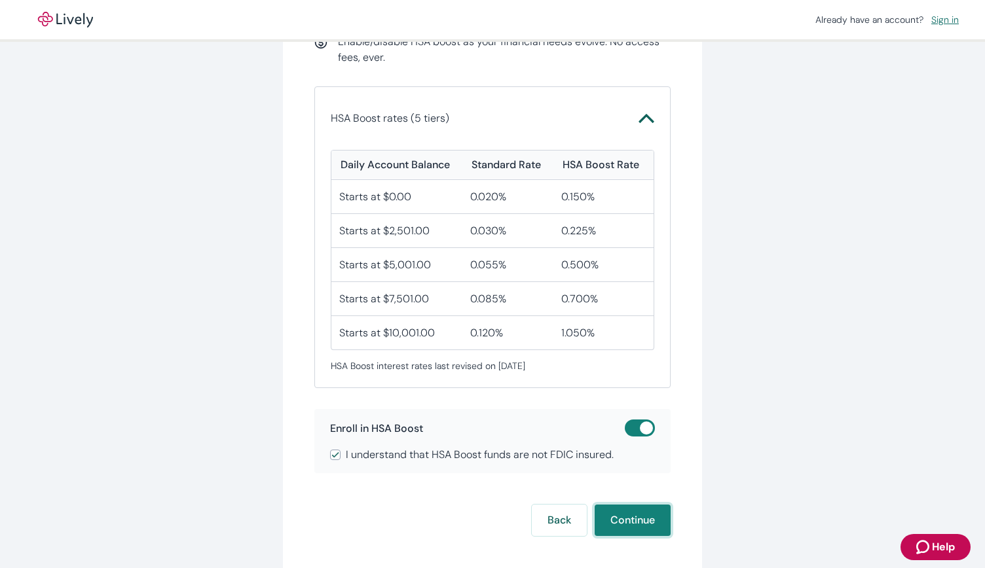
click at [626, 517] on button "Continue" at bounding box center [632, 520] width 76 height 31
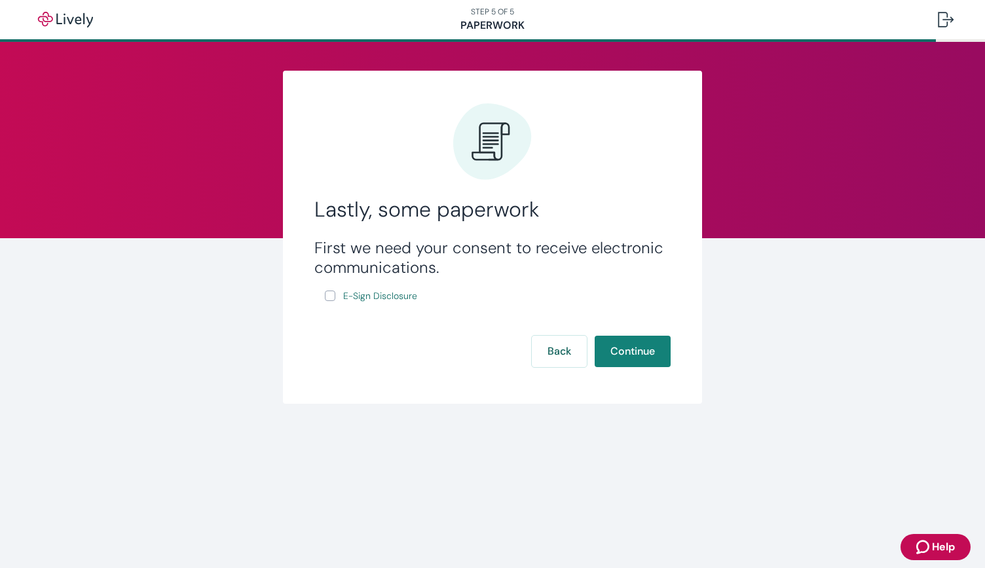
click at [333, 295] on input "E-Sign Disclosure" at bounding box center [330, 296] width 10 height 10
checkbox input "true"
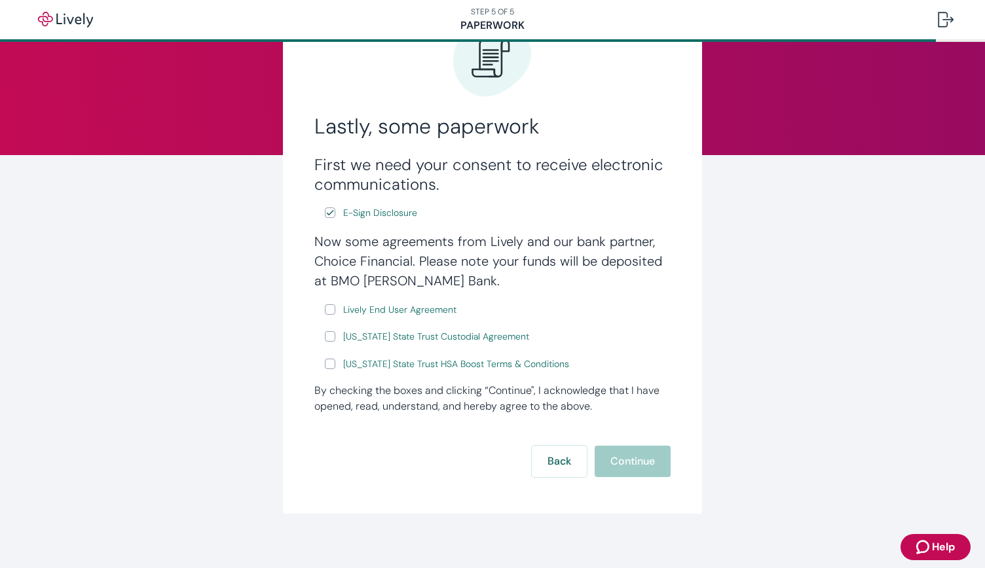
scroll to position [93, 0]
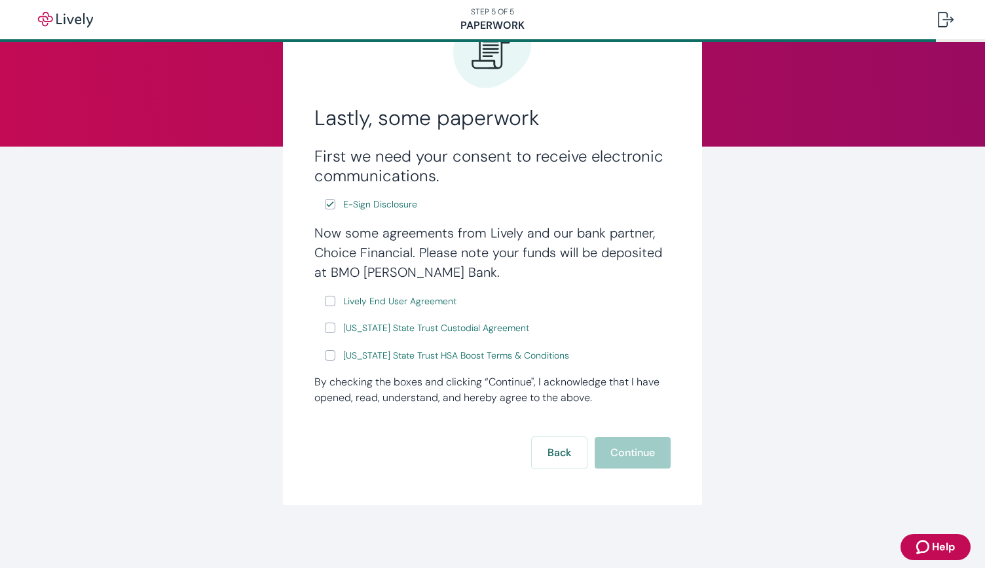
click at [325, 297] on input "Lively End User Agreement" at bounding box center [330, 301] width 10 height 10
checkbox input "true"
click at [325, 323] on input "Wyoming State Trust Custodial Agreement" at bounding box center [330, 328] width 10 height 10
checkbox input "true"
drag, startPoint x: 326, startPoint y: 357, endPoint x: 341, endPoint y: 370, distance: 20.0
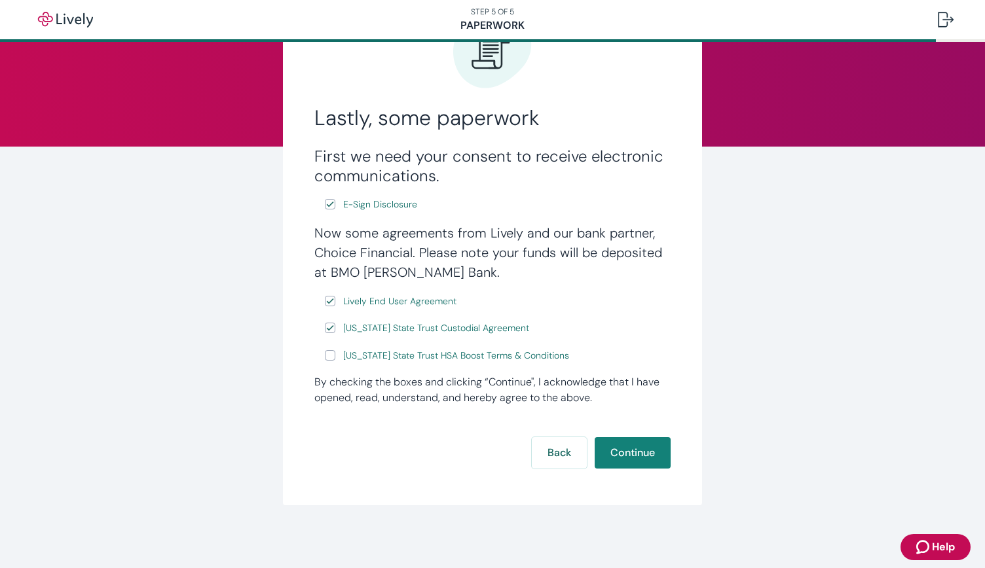
click at [327, 357] on input "Wyoming State Trust HSA Boost Terms & Conditions" at bounding box center [330, 355] width 10 height 10
checkbox input "true"
click at [630, 445] on button "Continue" at bounding box center [632, 452] width 76 height 31
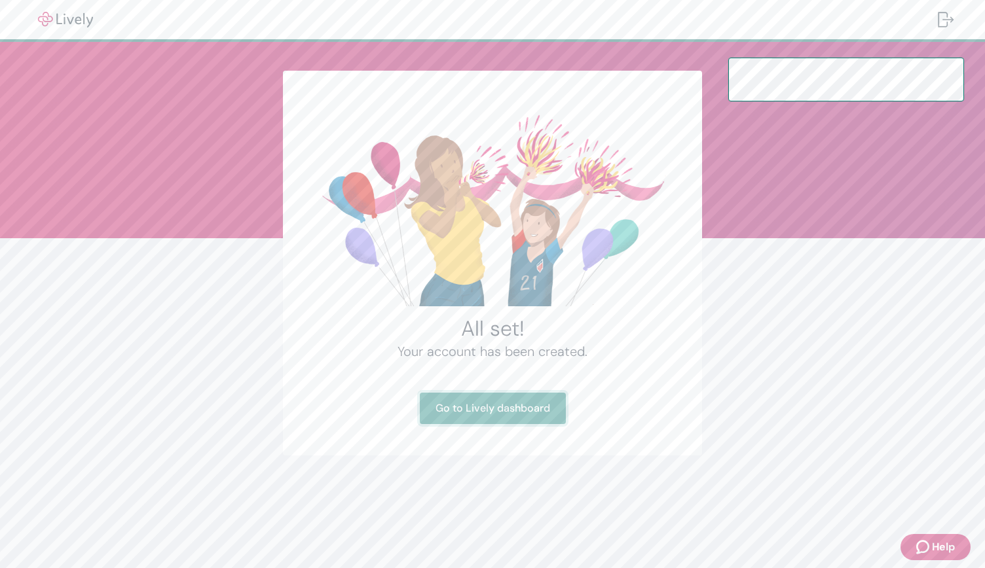
click at [488, 406] on link "Go to Lively dashboard" at bounding box center [493, 408] width 146 height 31
